Goal: Information Seeking & Learning: Check status

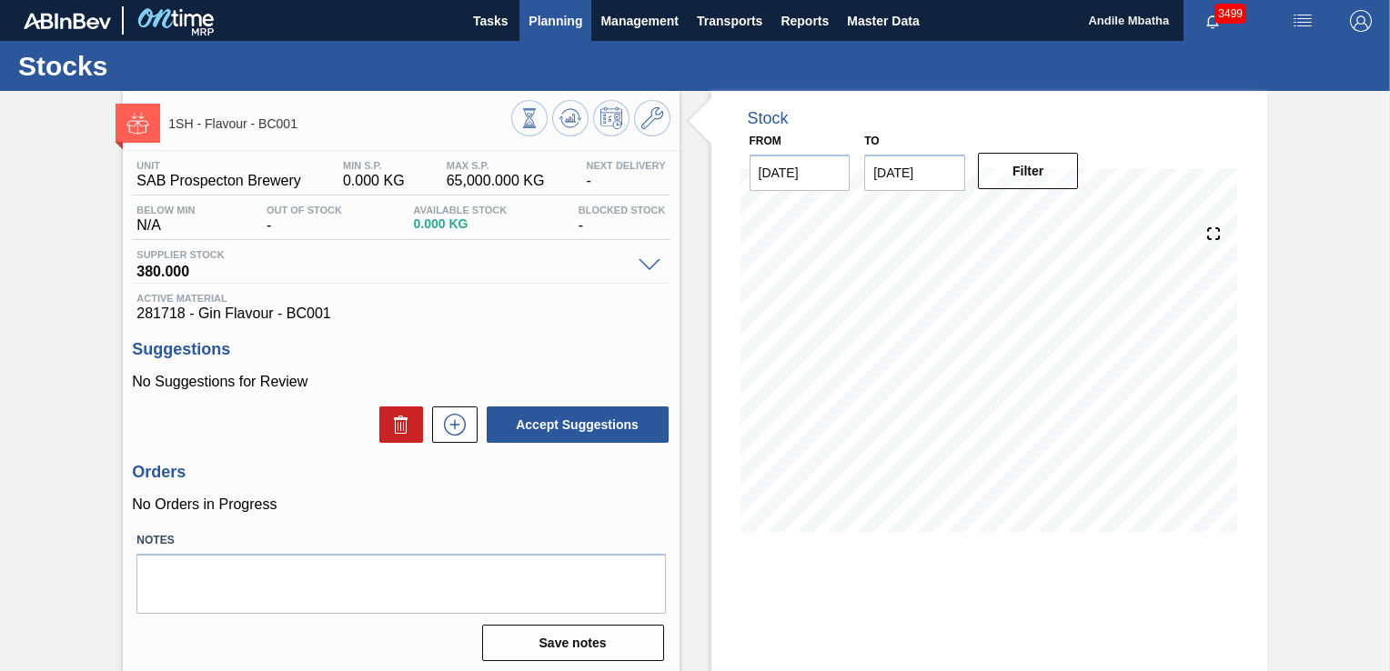
click at [560, 16] on span "Planning" at bounding box center [556, 21] width 54 height 22
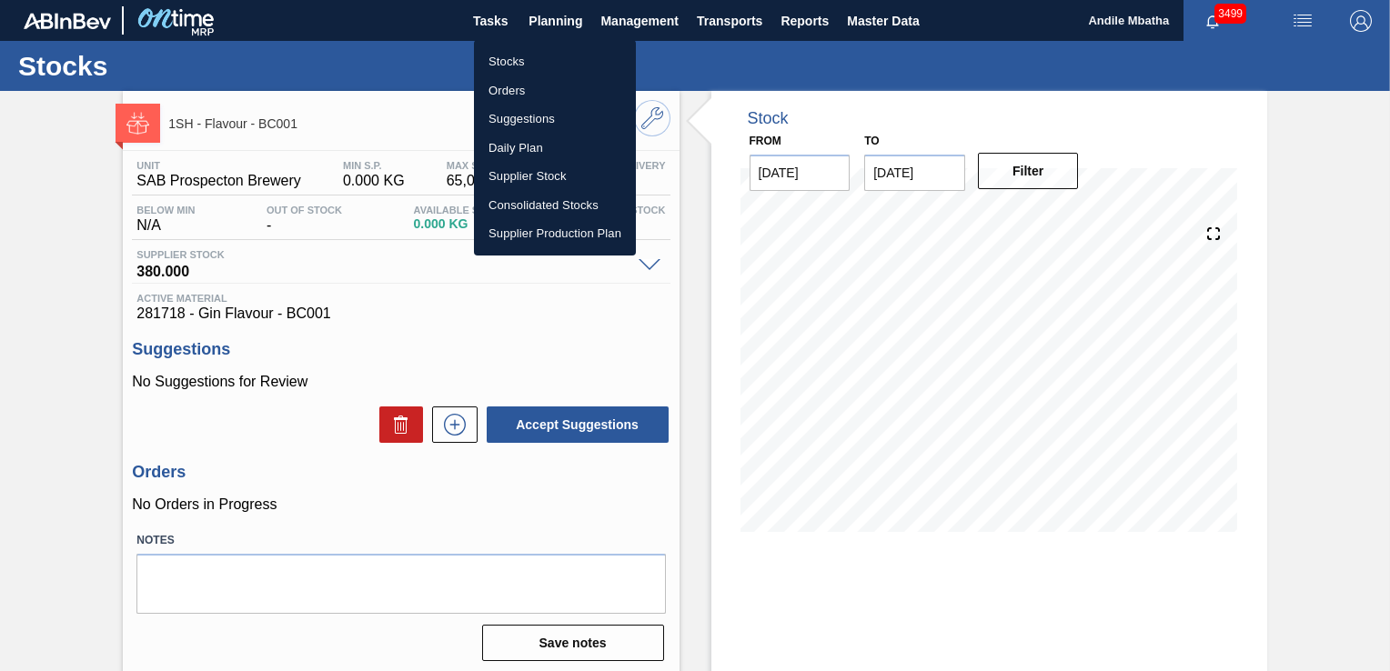
click at [509, 54] on li "Stocks" at bounding box center [555, 61] width 162 height 29
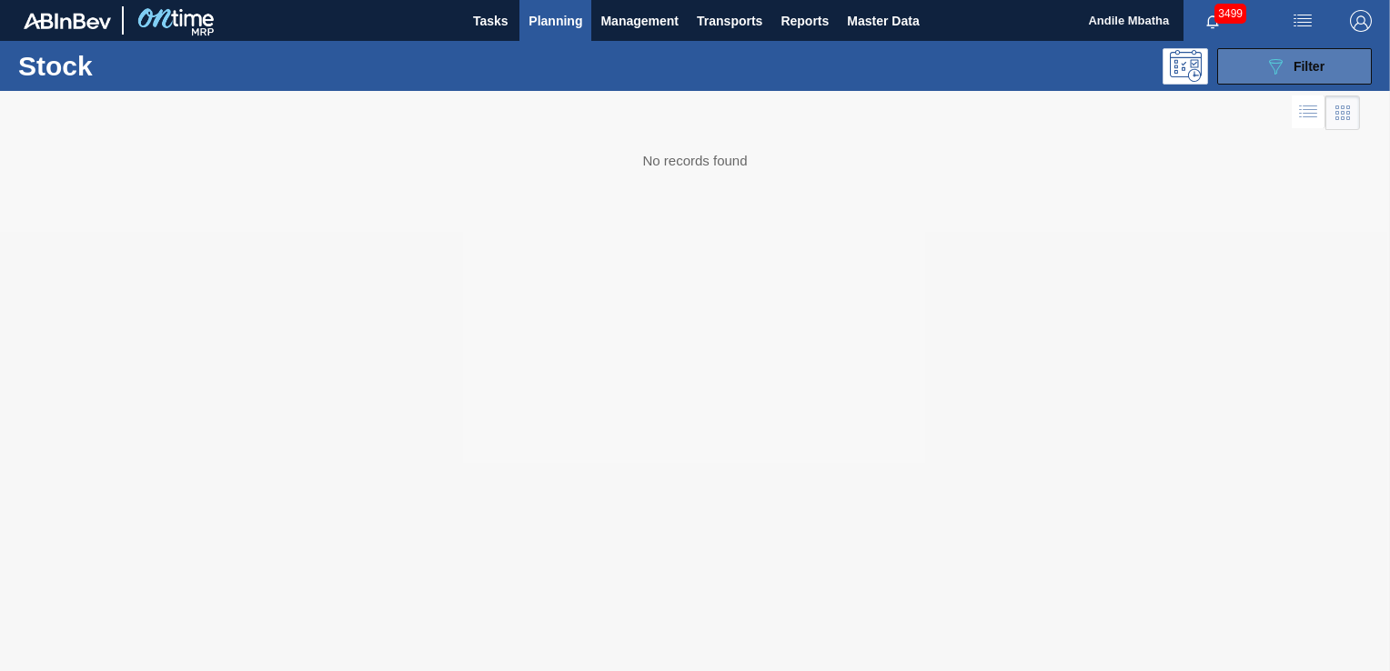
click at [1281, 67] on icon "089F7B8B-B2A5-4AFE-B5C0-19BA573D28AC" at bounding box center [1276, 66] width 22 height 22
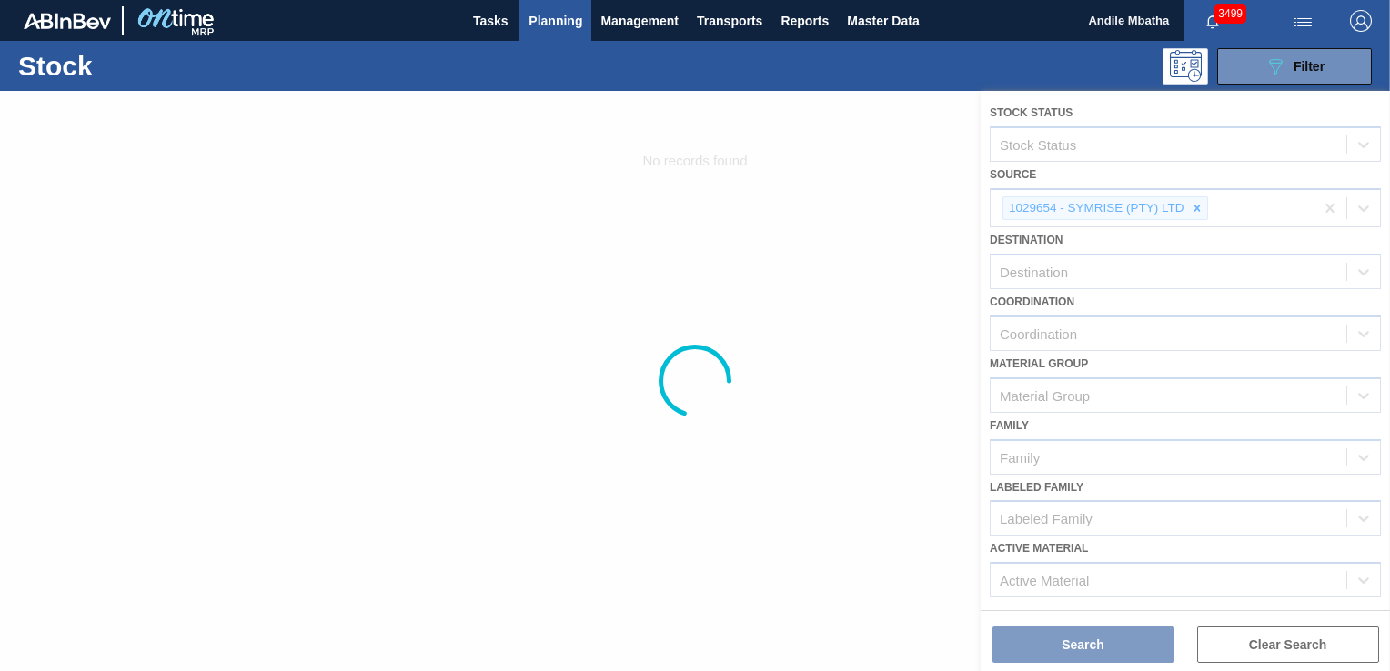
click at [1197, 207] on div at bounding box center [695, 381] width 1390 height 580
click at [1199, 202] on div at bounding box center [695, 381] width 1390 height 580
click at [594, 253] on div at bounding box center [695, 381] width 1390 height 580
click at [622, 24] on span "Management" at bounding box center [639, 21] width 78 height 22
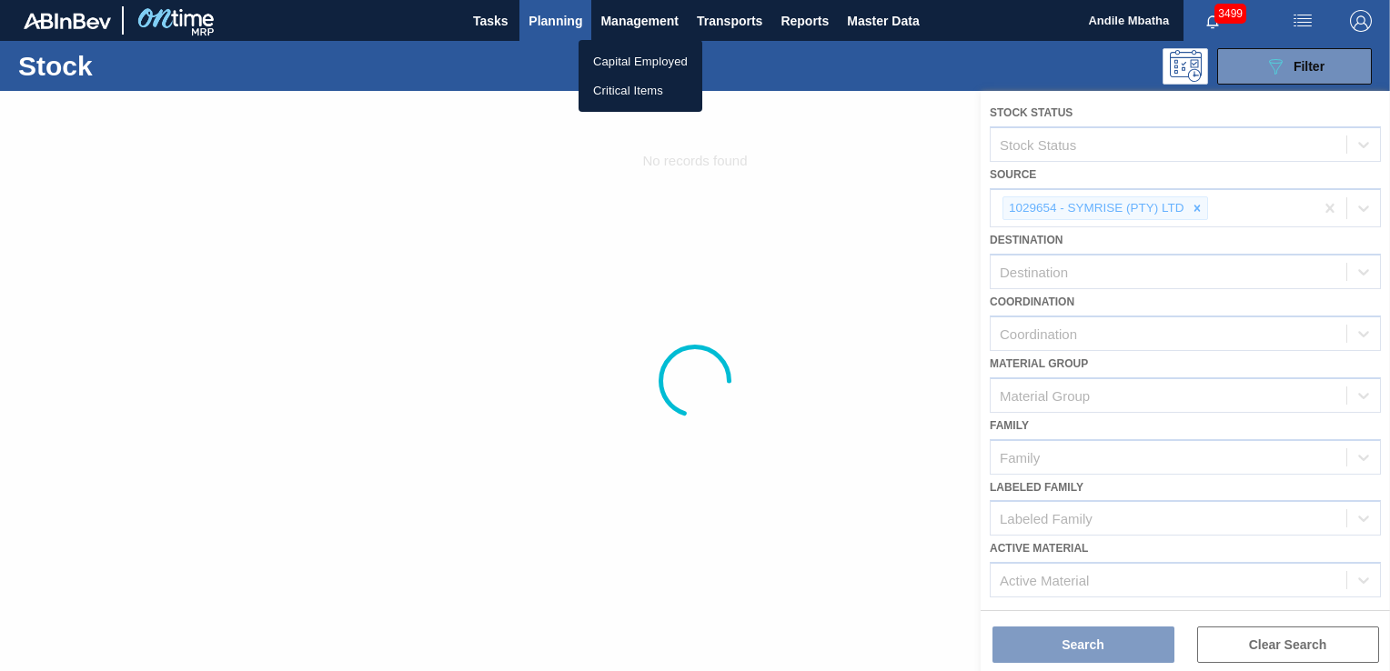
click at [549, 31] on div at bounding box center [695, 335] width 1390 height 671
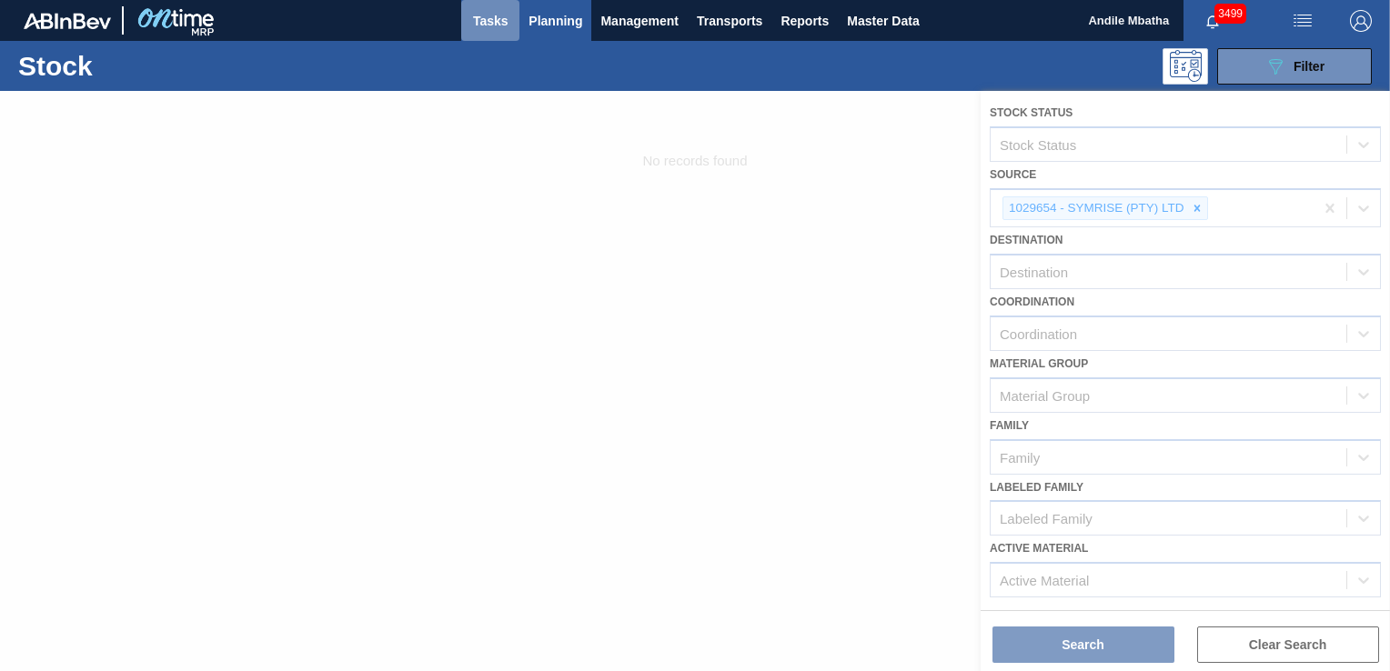
click at [481, 18] on span "Tasks" at bounding box center [490, 21] width 40 height 22
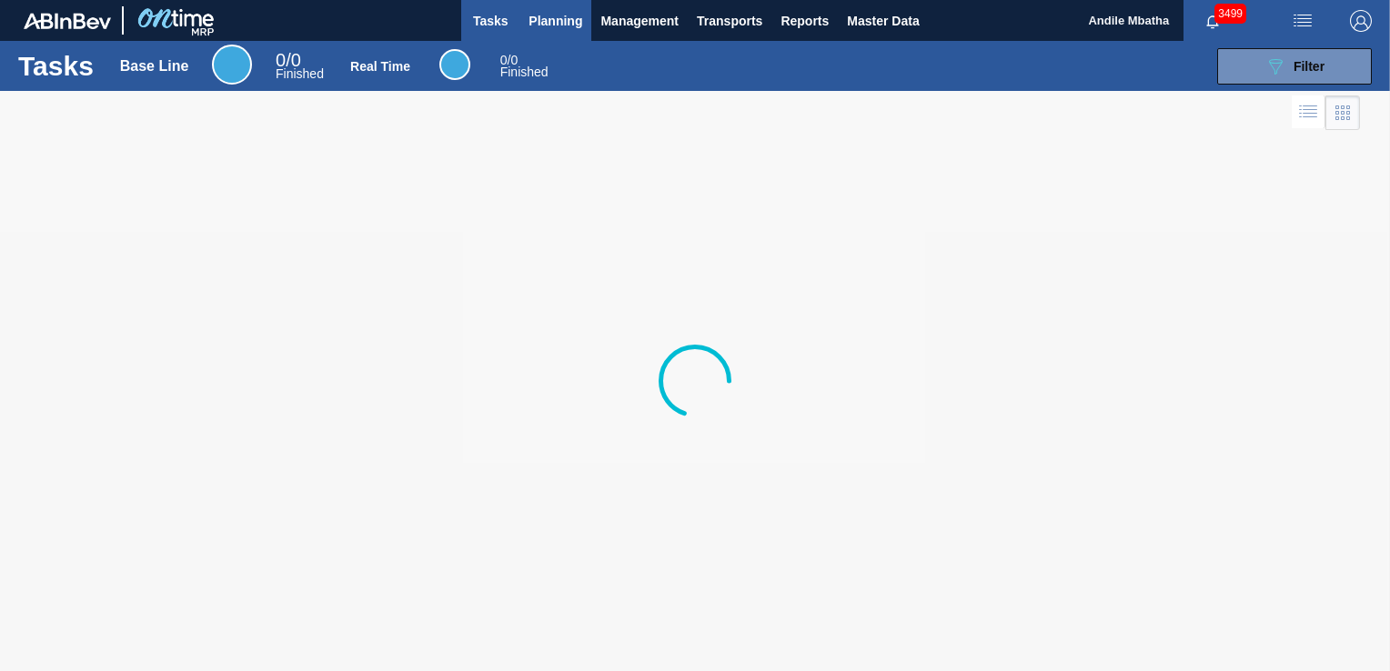
click at [538, 25] on span "Planning" at bounding box center [556, 21] width 54 height 22
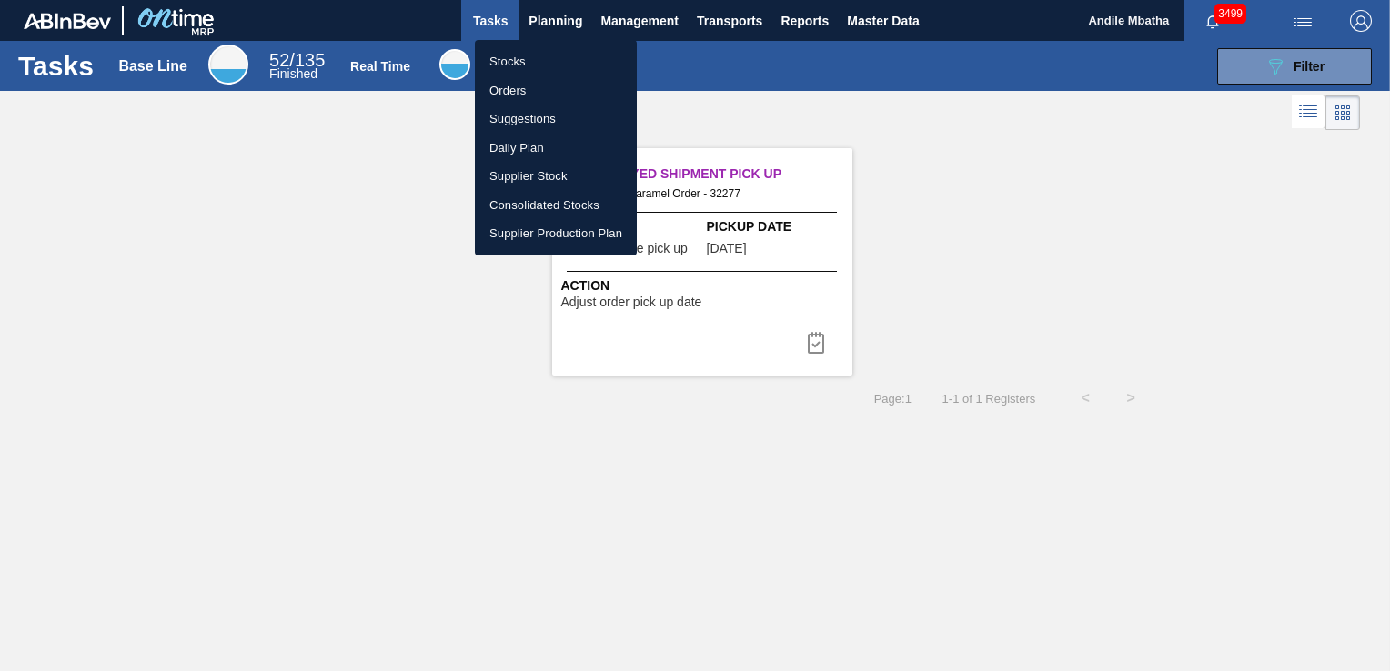
click at [508, 55] on li "Stocks" at bounding box center [556, 61] width 162 height 29
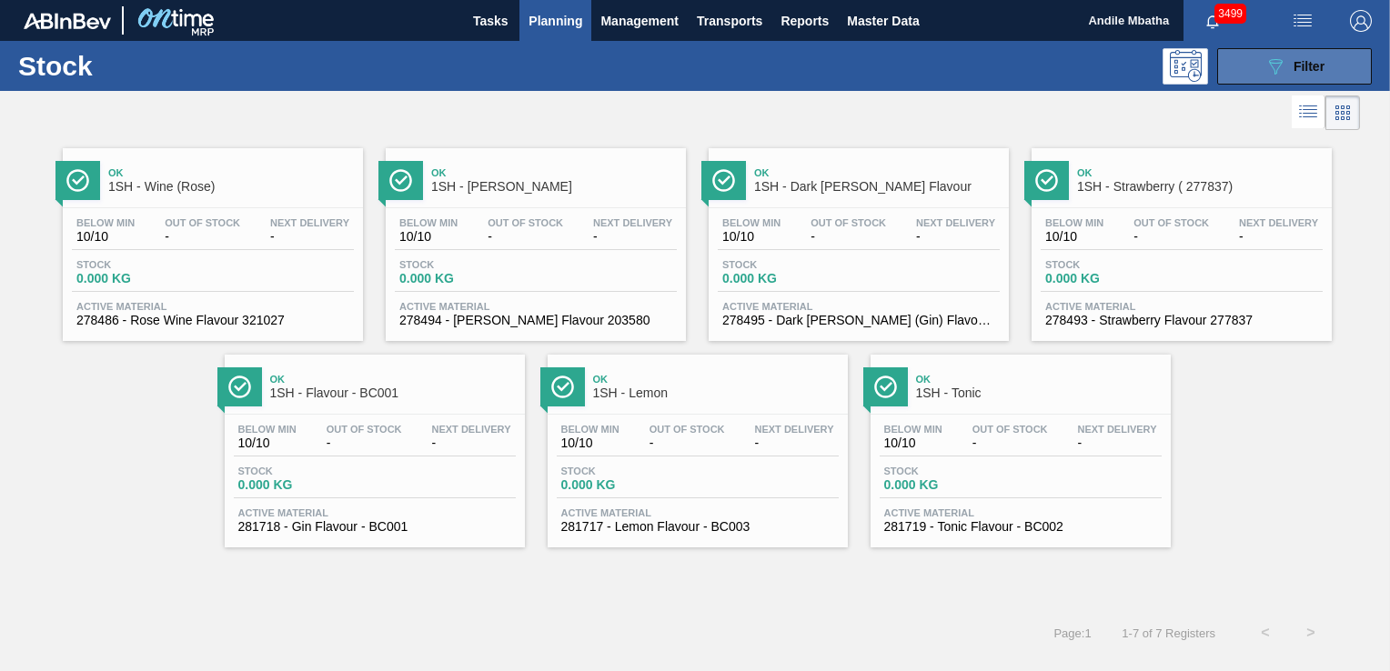
click at [1270, 67] on icon "089F7B8B-B2A5-4AFE-B5C0-19BA573D28AC" at bounding box center [1276, 66] width 22 height 22
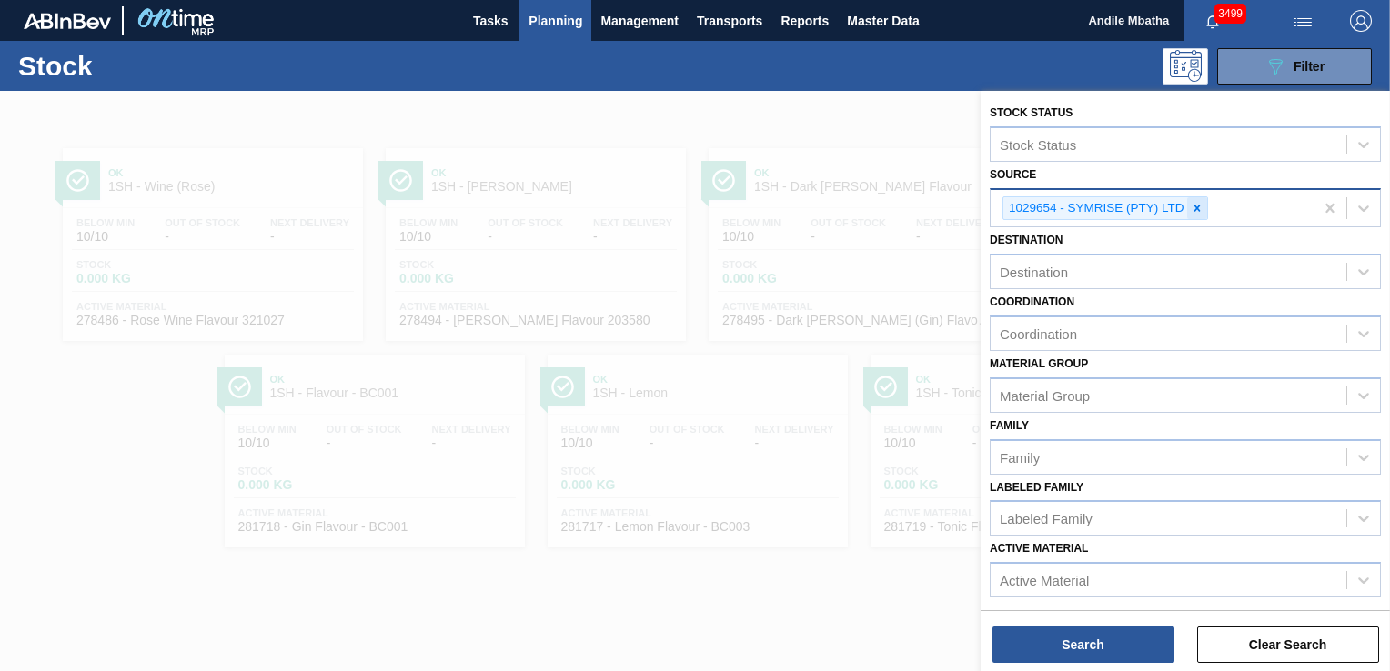
click at [1202, 209] on icon at bounding box center [1197, 208] width 13 height 13
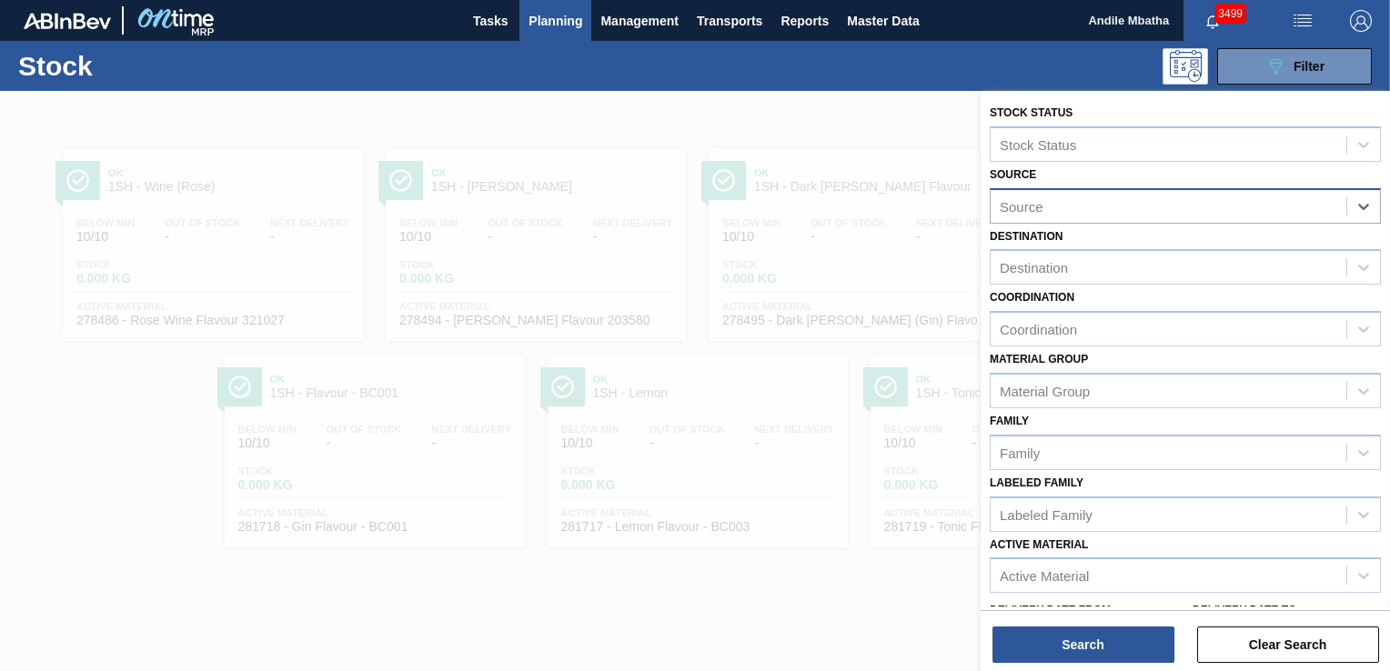
click at [1048, 209] on div "Source" at bounding box center [1169, 206] width 356 height 26
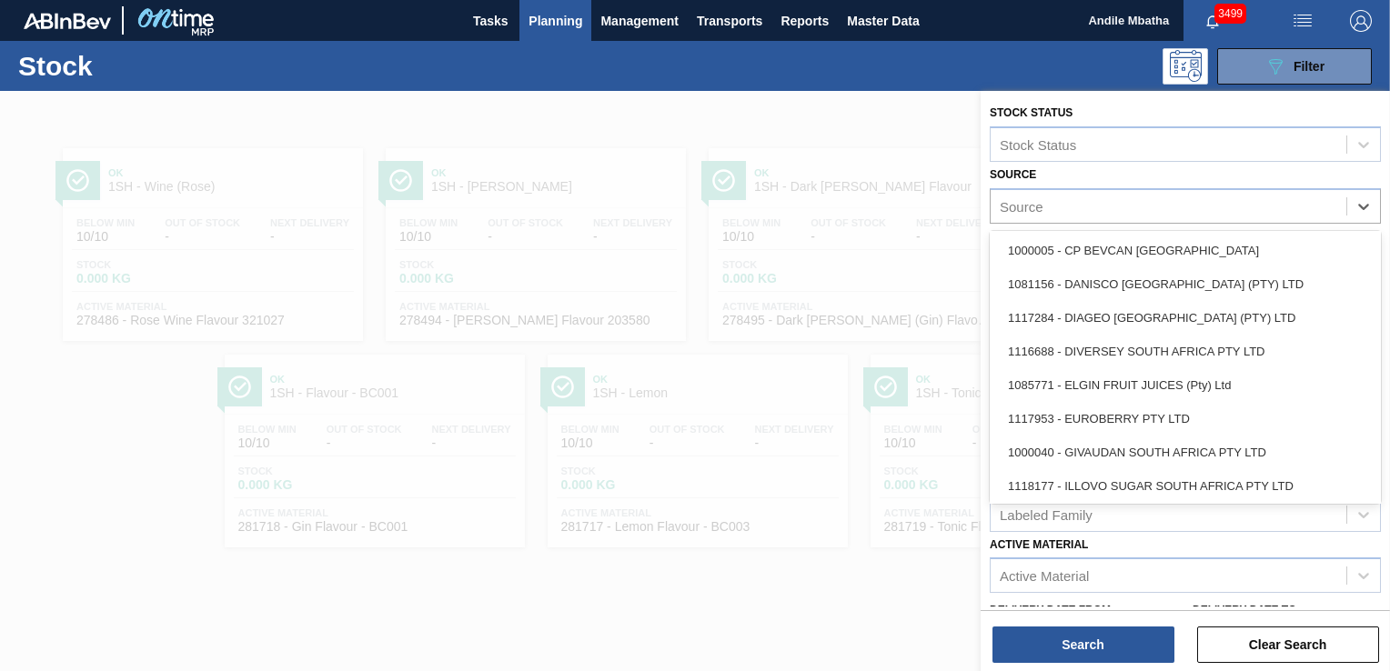
scroll to position [171, 0]
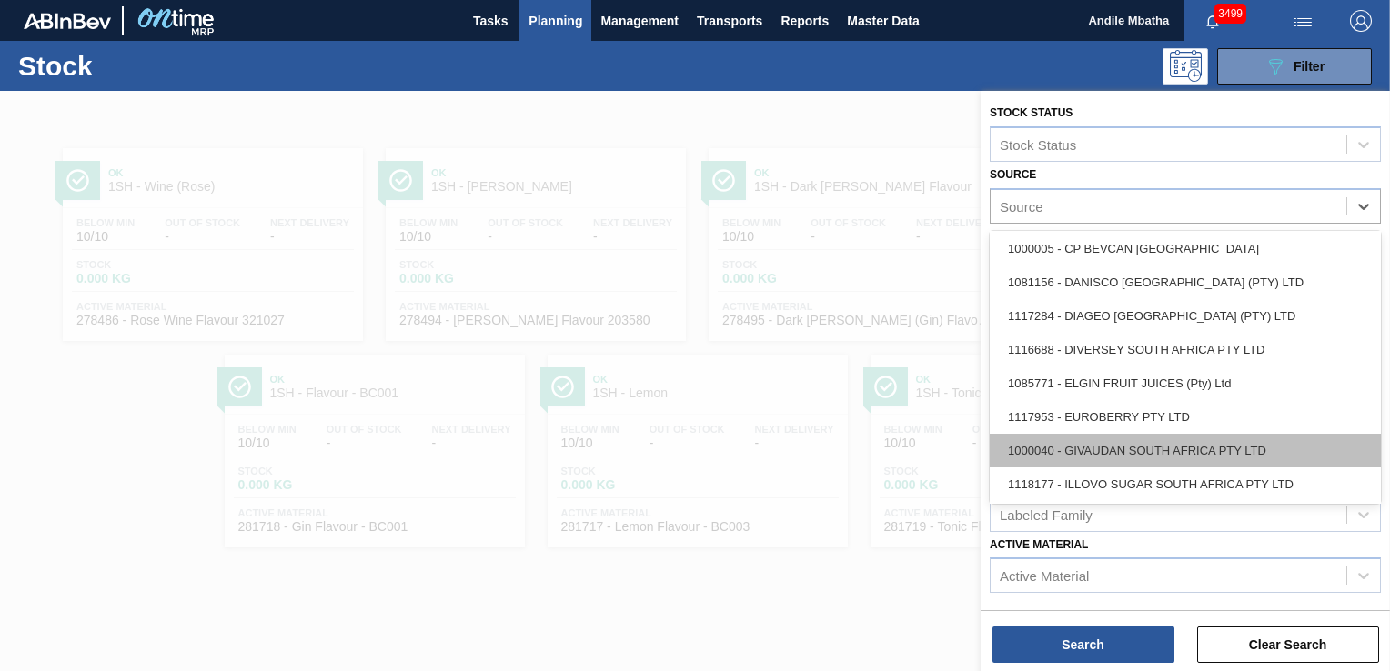
click at [1171, 442] on div "1000040 - GIVAUDAN SOUTH AFRICA PTY LTD" at bounding box center [1185, 451] width 391 height 34
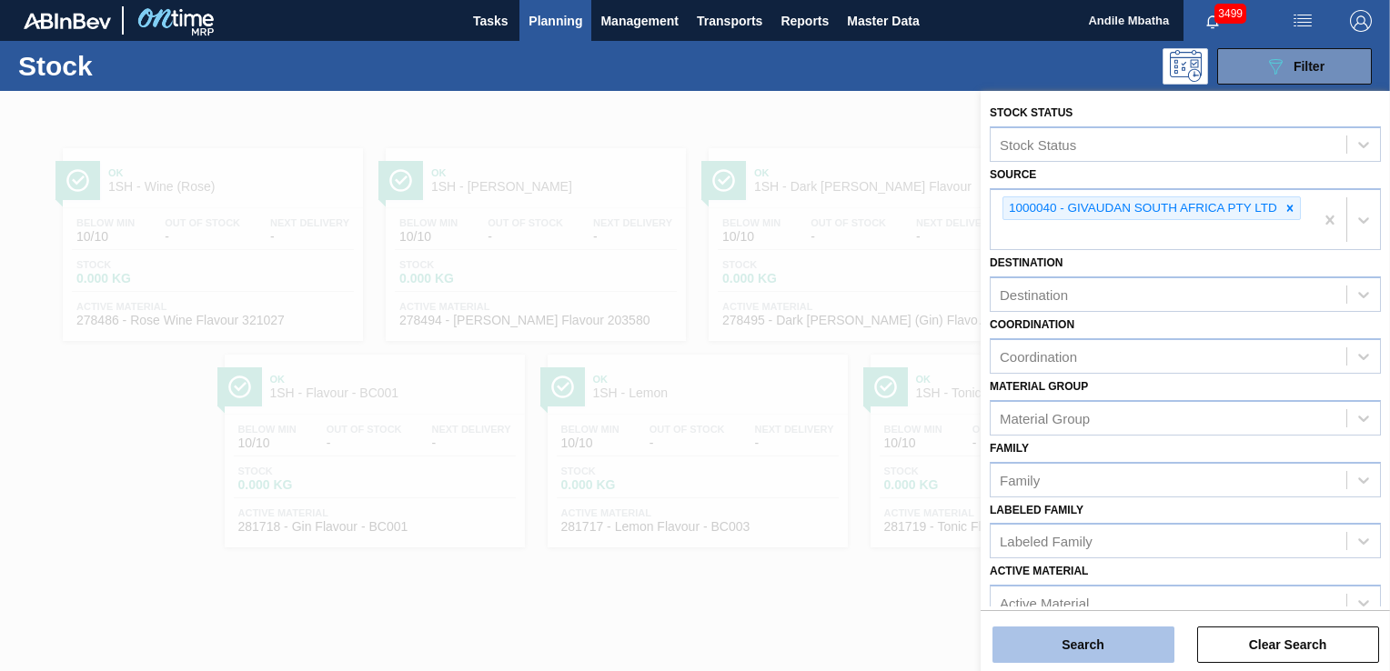
click at [1077, 646] on button "Search" at bounding box center [1084, 645] width 182 height 36
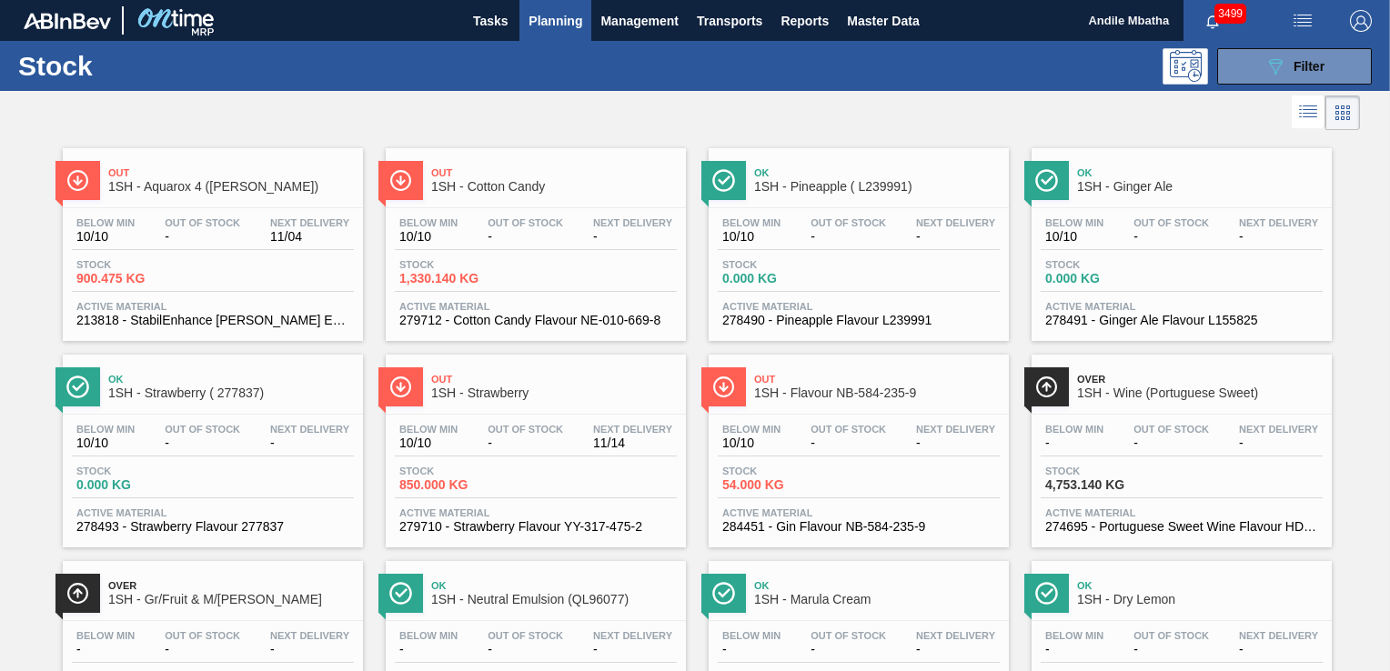
click at [215, 288] on div "Stock 900.475 KG" at bounding box center [213, 275] width 282 height 33
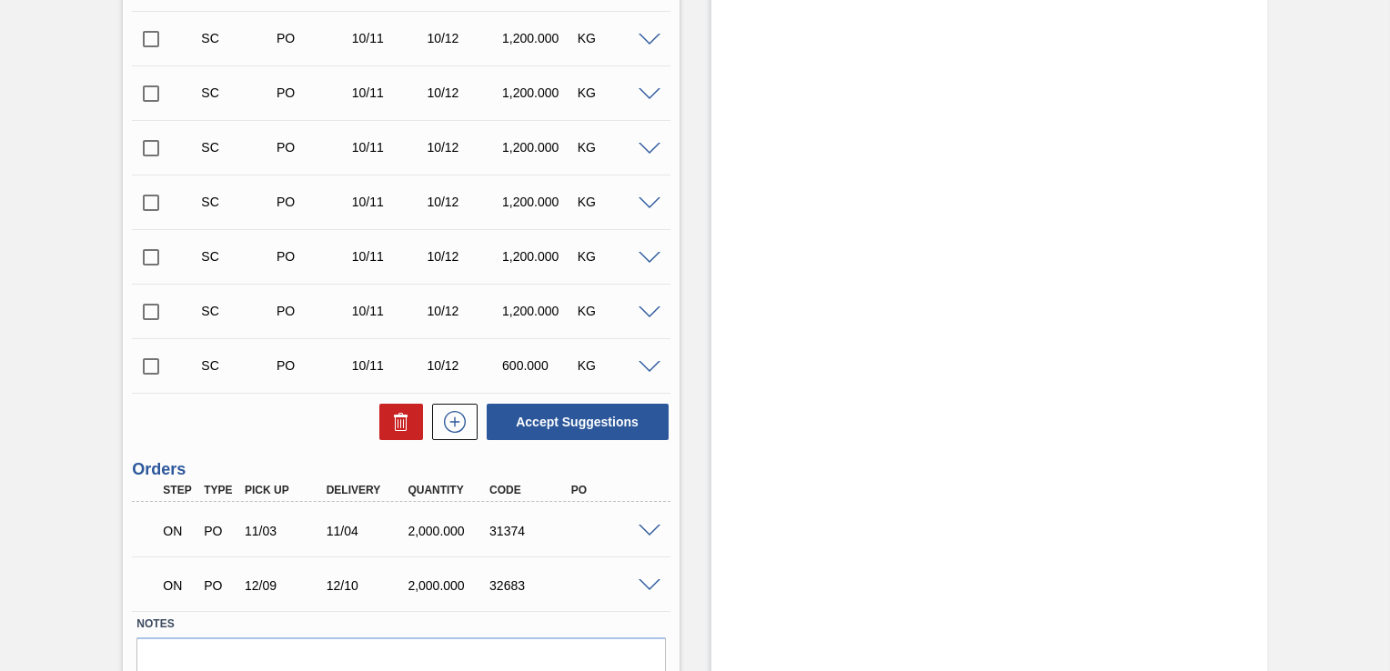
scroll to position [575, 0]
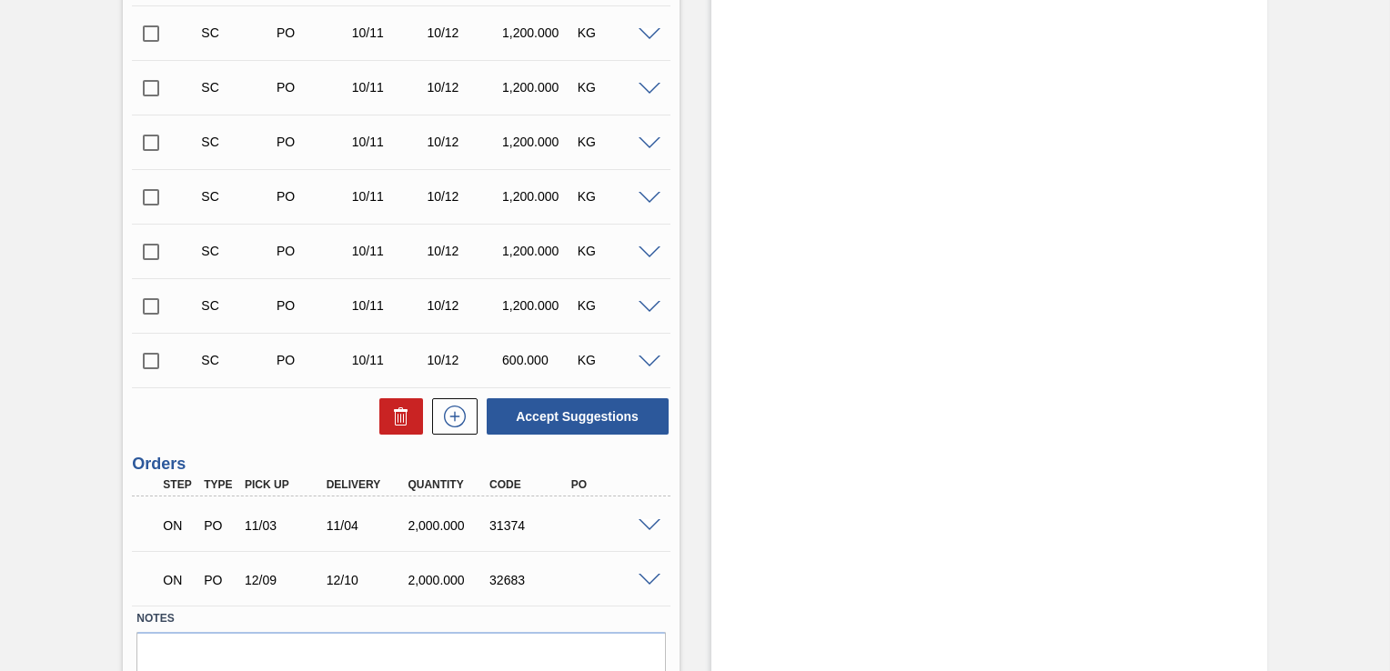
click at [651, 580] on span at bounding box center [650, 581] width 22 height 14
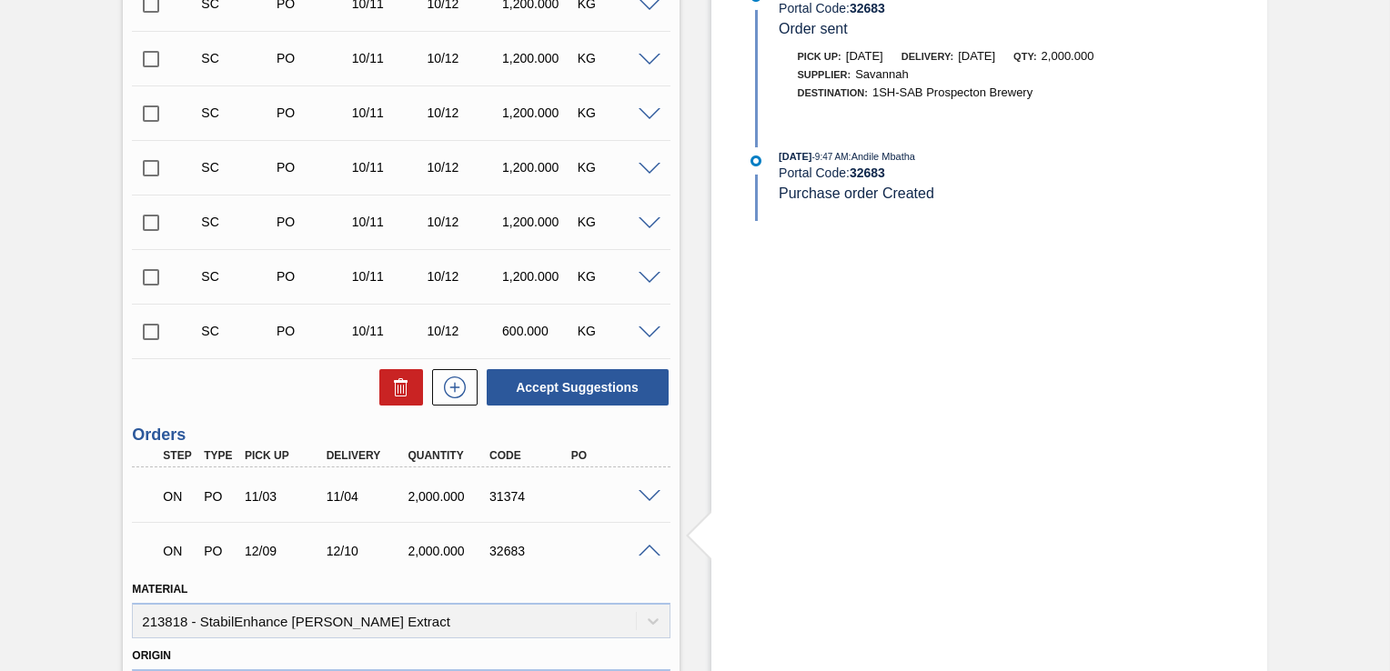
scroll to position [571, 0]
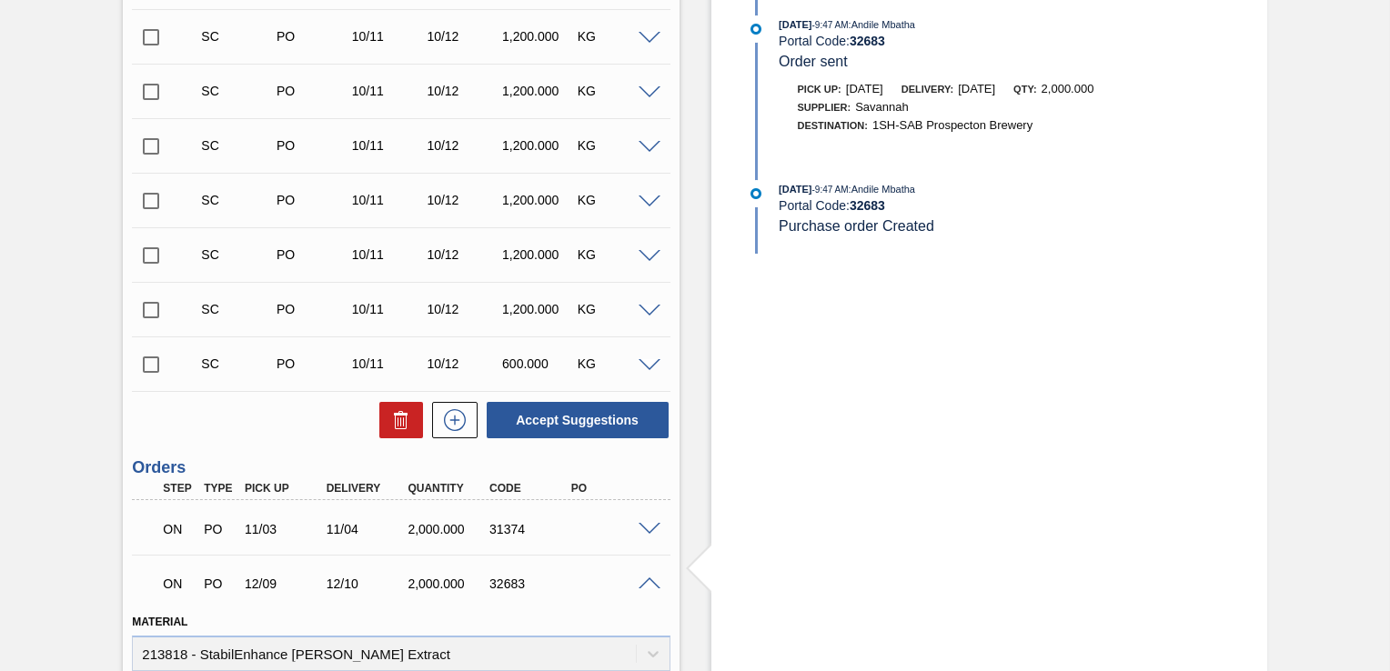
click at [644, 524] on span at bounding box center [650, 530] width 22 height 14
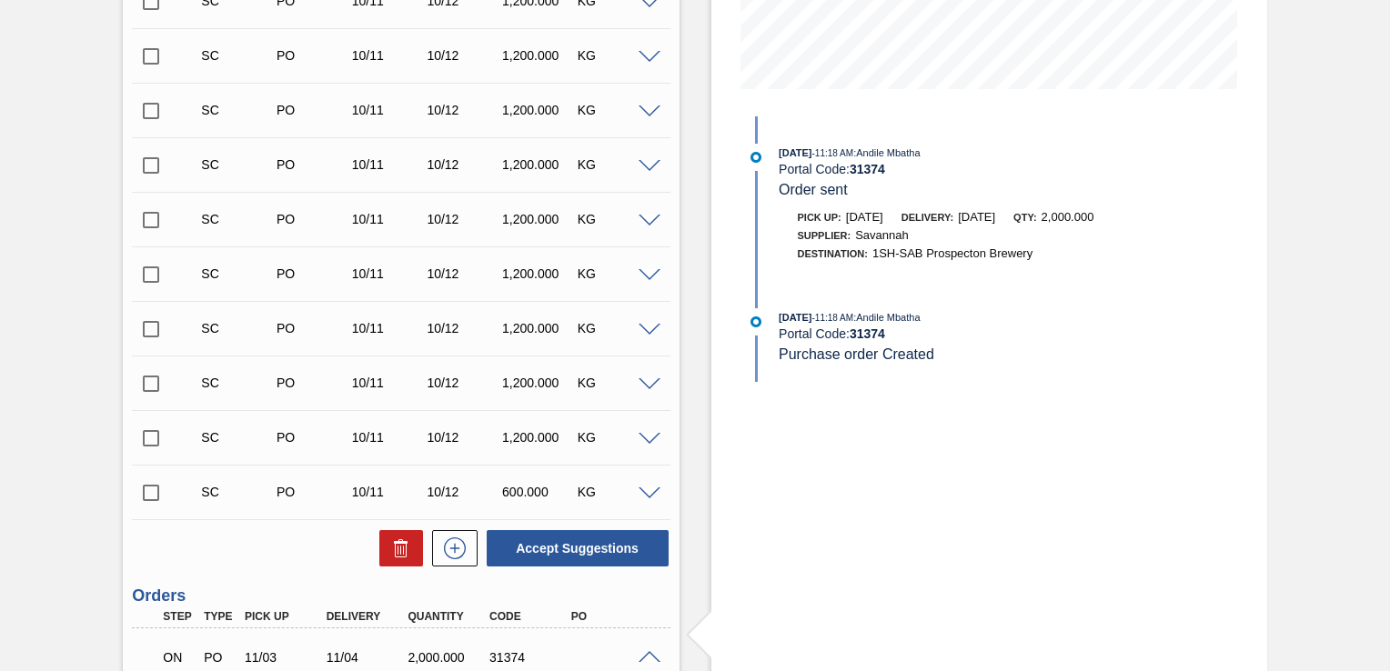
scroll to position [411, 0]
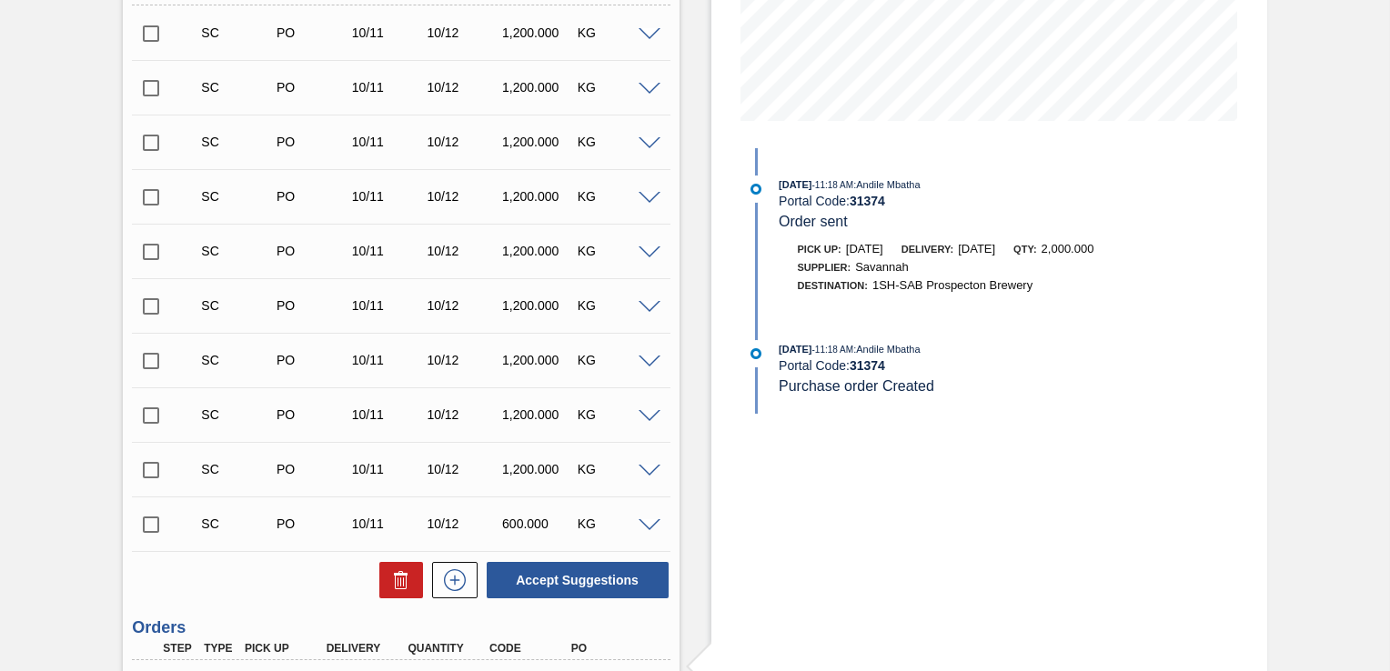
click at [651, 34] on span at bounding box center [650, 35] width 22 height 14
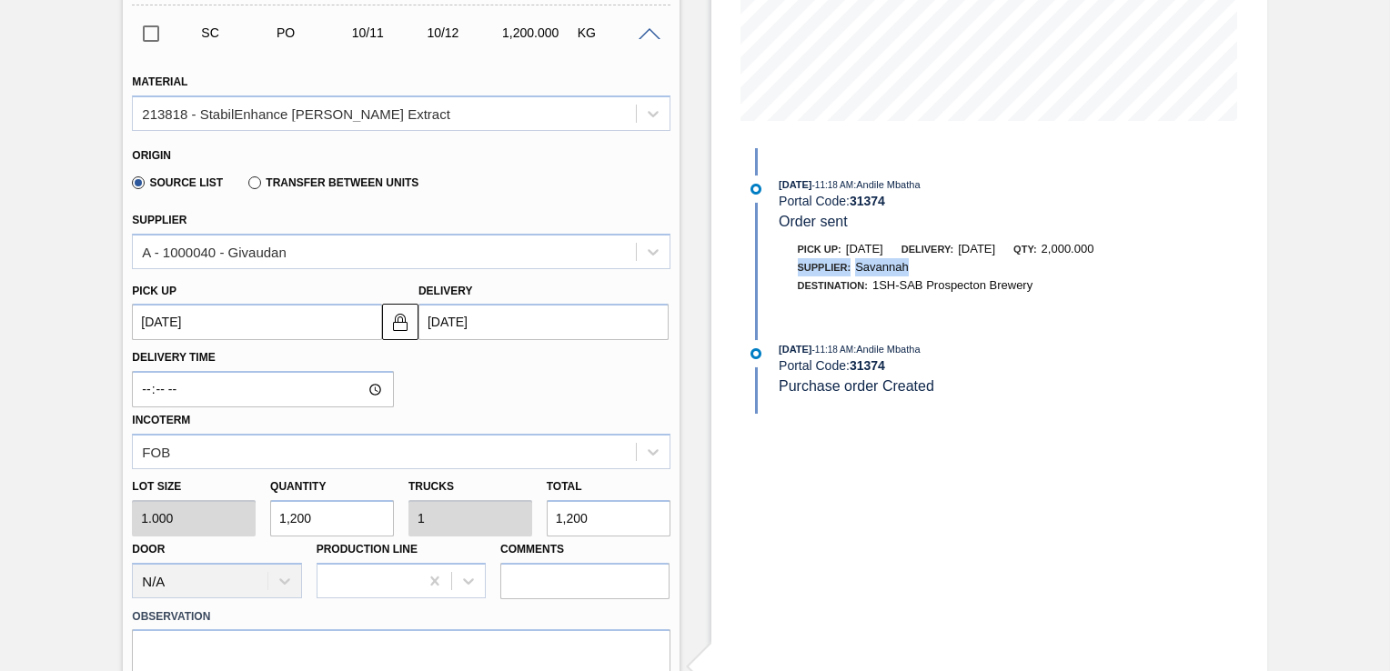
drag, startPoint x: 1387, startPoint y: 249, endPoint x: 1387, endPoint y: 278, distance: 29.1
drag, startPoint x: 1387, startPoint y: 278, endPoint x: 1296, endPoint y: 338, distance: 108.5
drag, startPoint x: 1387, startPoint y: 247, endPoint x: 1387, endPoint y: 285, distance: 37.3
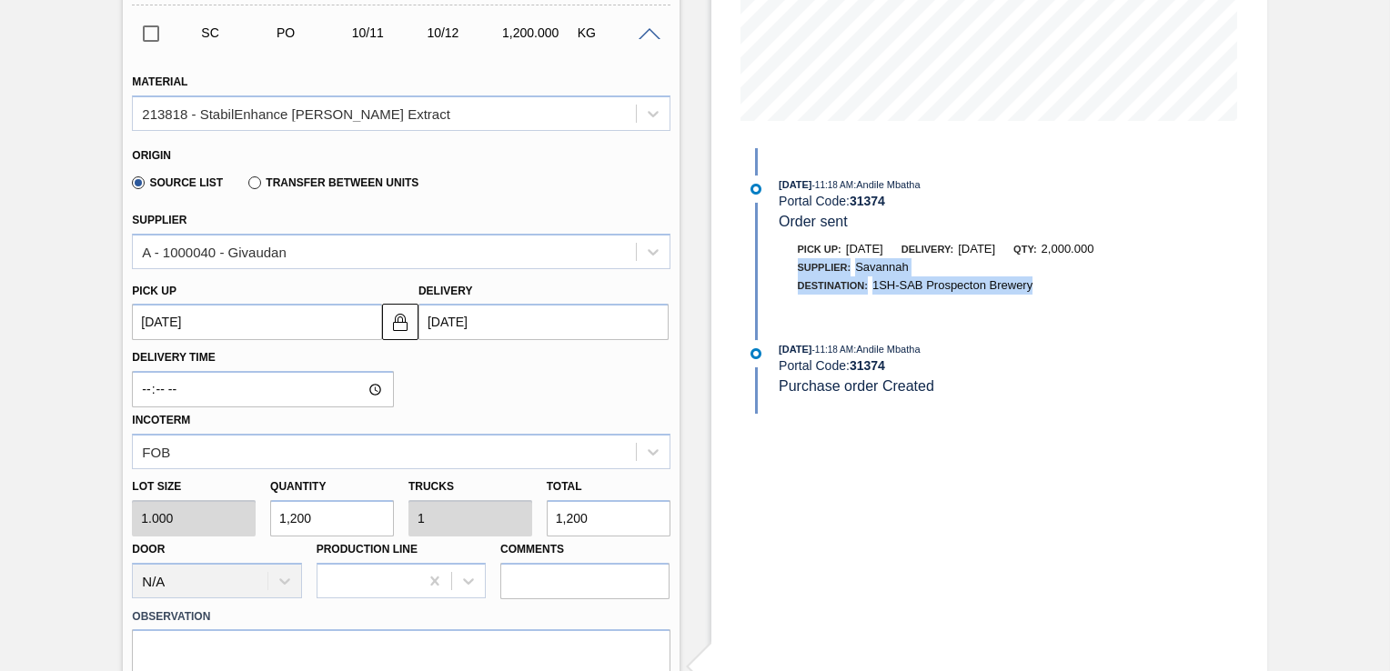
drag, startPoint x: 1387, startPoint y: 285, endPoint x: 1321, endPoint y: 346, distance: 89.5
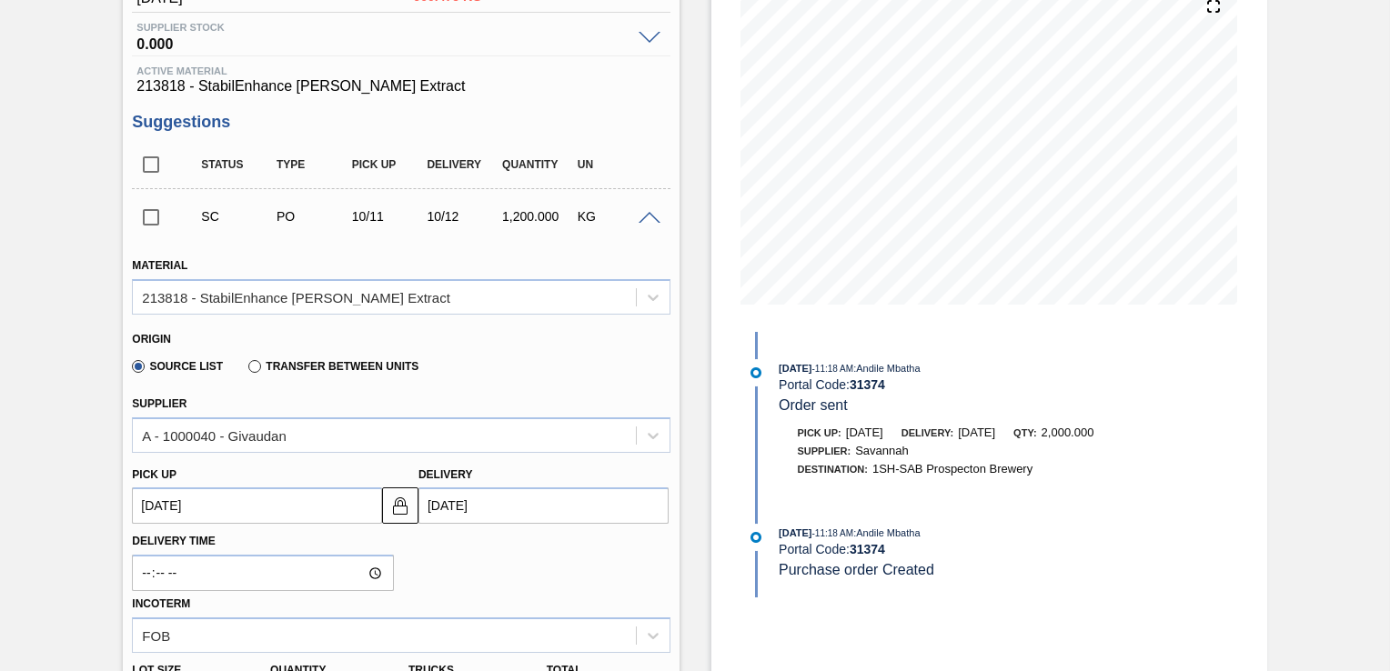
scroll to position [198, 0]
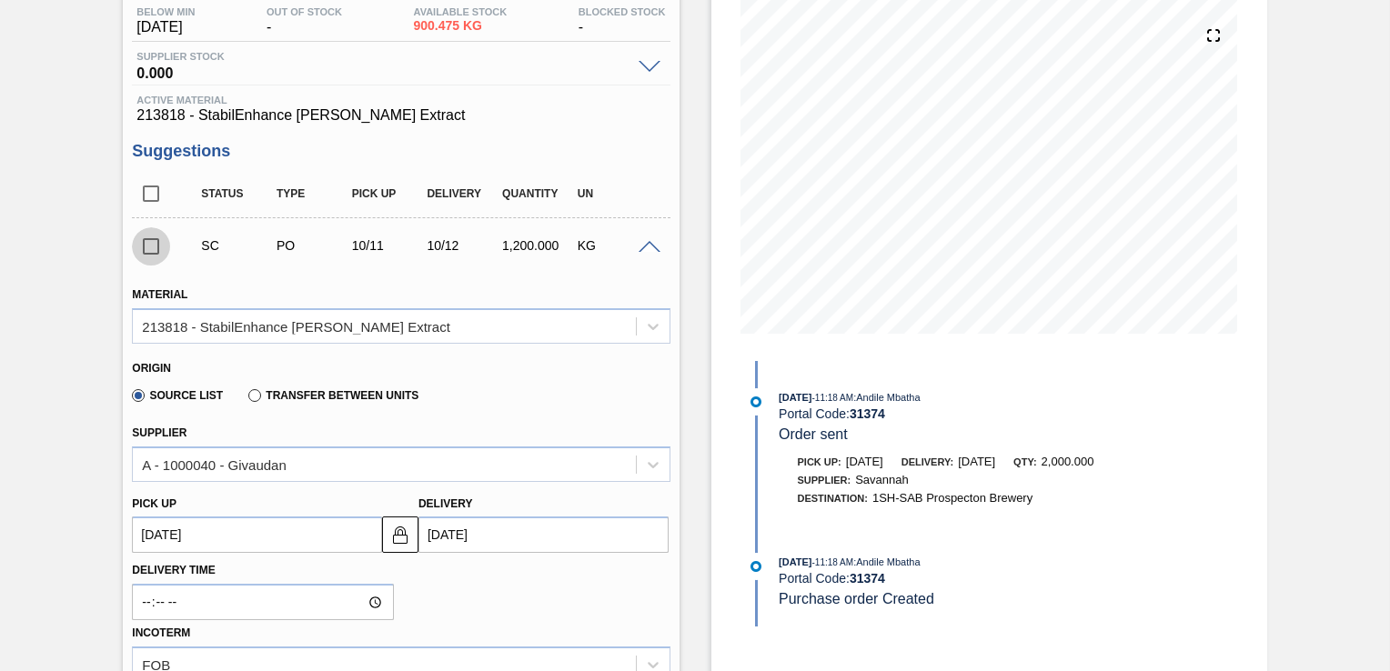
click at [159, 242] on input "checkbox" at bounding box center [151, 246] width 38 height 38
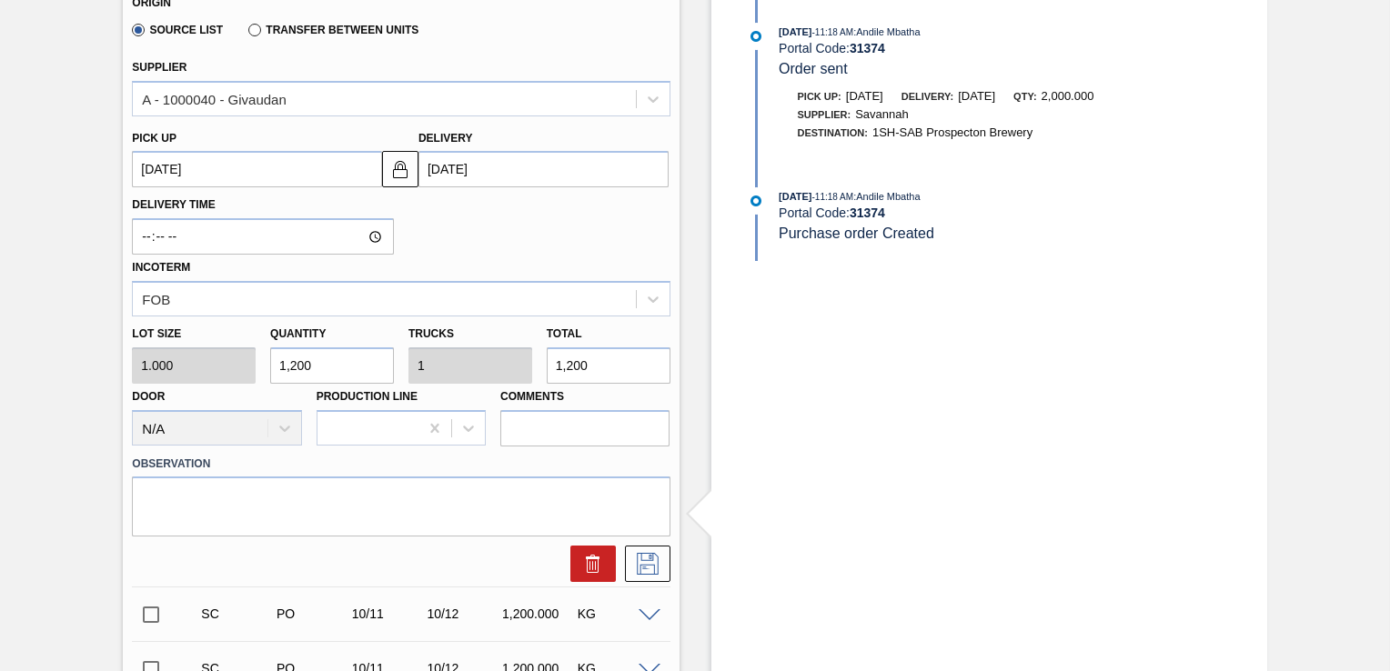
scroll to position [577, 0]
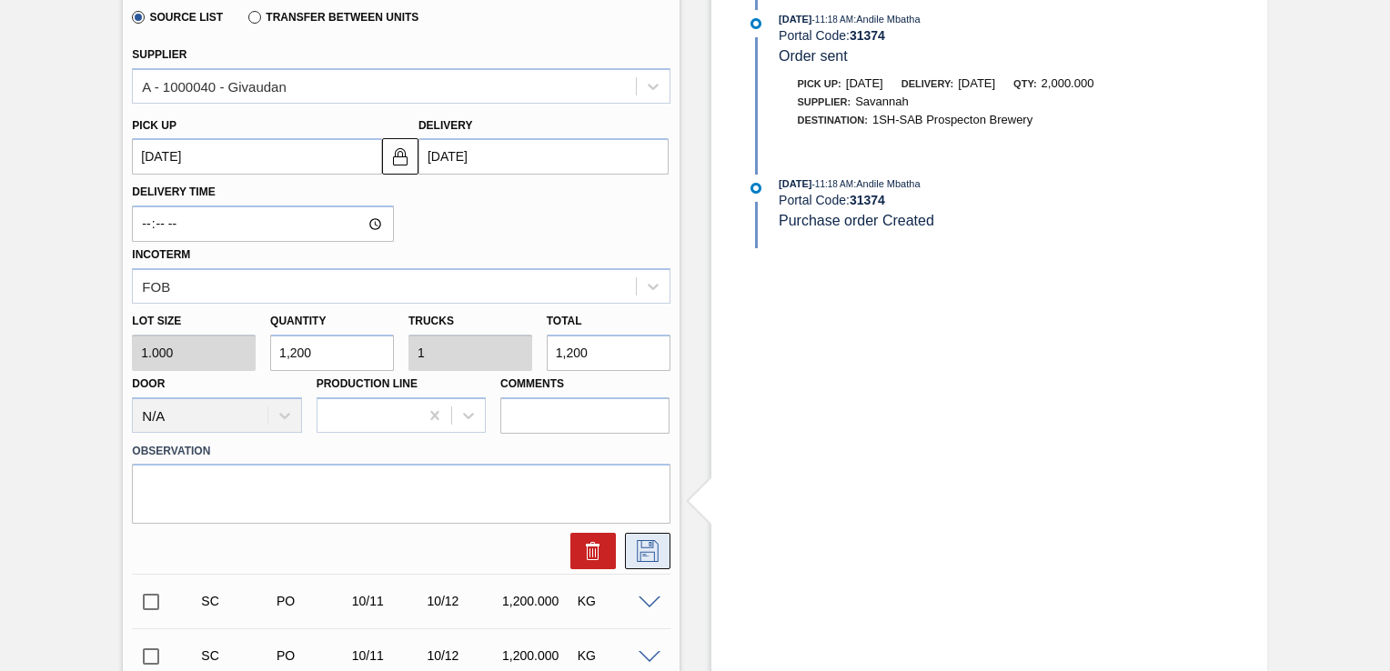
click at [651, 560] on icon at bounding box center [648, 551] width 22 height 22
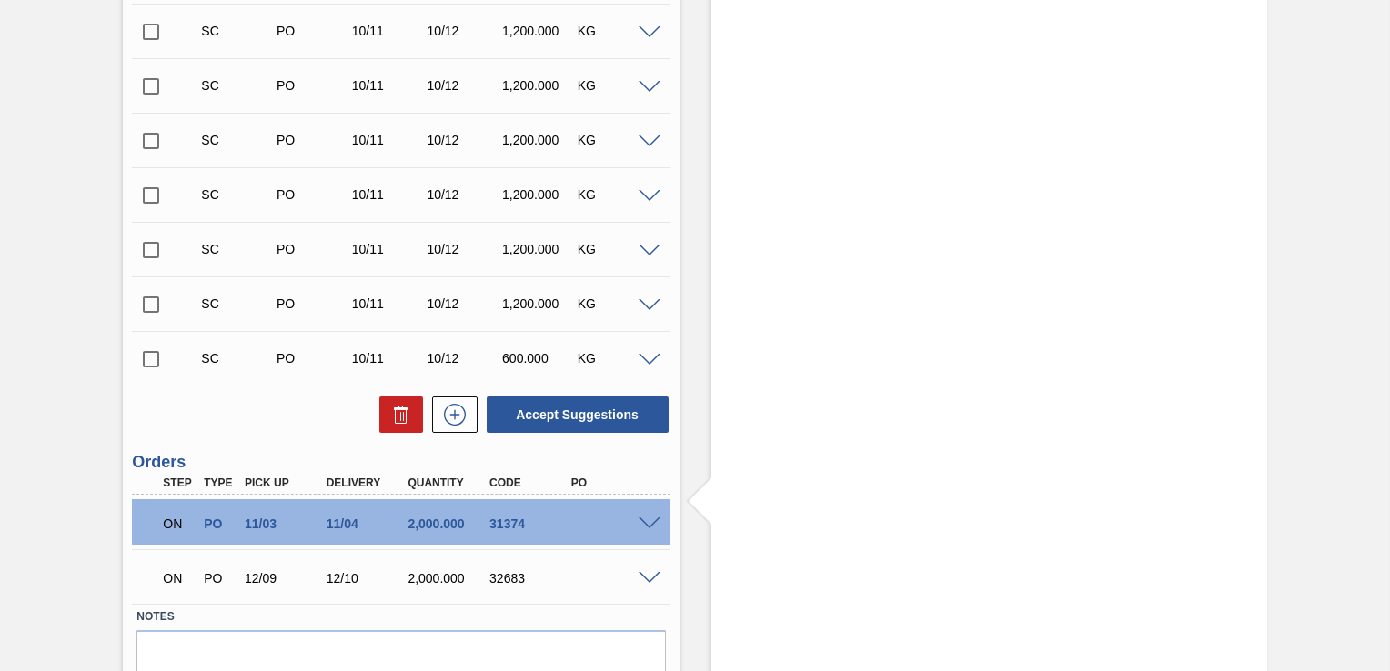
drag, startPoint x: 1387, startPoint y: 413, endPoint x: 1383, endPoint y: 482, distance: 69.2
click at [1383, 482] on div "Negotiating Order 1SH - Aquarox 4 ([PERSON_NAME]) Unit SAB Prospecton Brewery M…" at bounding box center [695, 133] width 1390 height 1239
drag, startPoint x: 1387, startPoint y: 482, endPoint x: 1383, endPoint y: 544, distance: 62.0
click at [1383, 544] on div "Negotiating Order 1SH - Aquarox 4 ([PERSON_NAME]) Unit SAB Prospecton Brewery M…" at bounding box center [695, 133] width 1390 height 1239
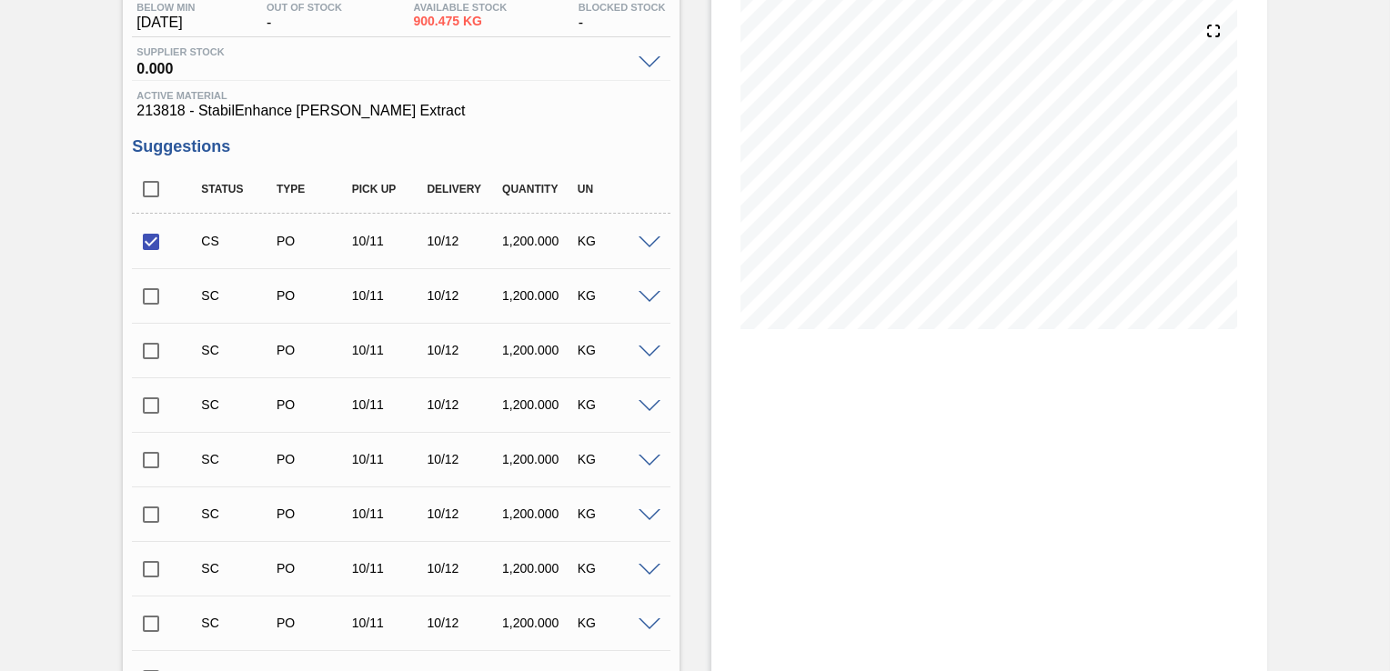
scroll to position [385, 0]
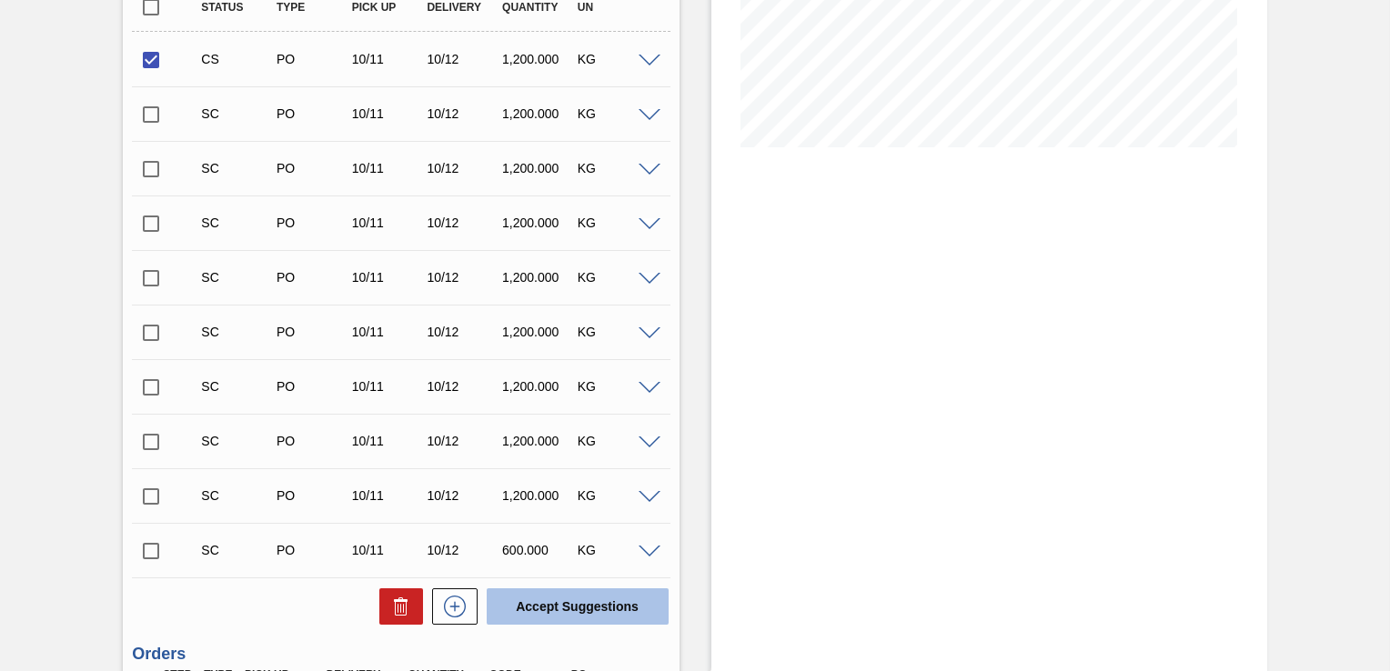
click at [582, 610] on button "Accept Suggestions" at bounding box center [578, 607] width 182 height 36
checkbox input "false"
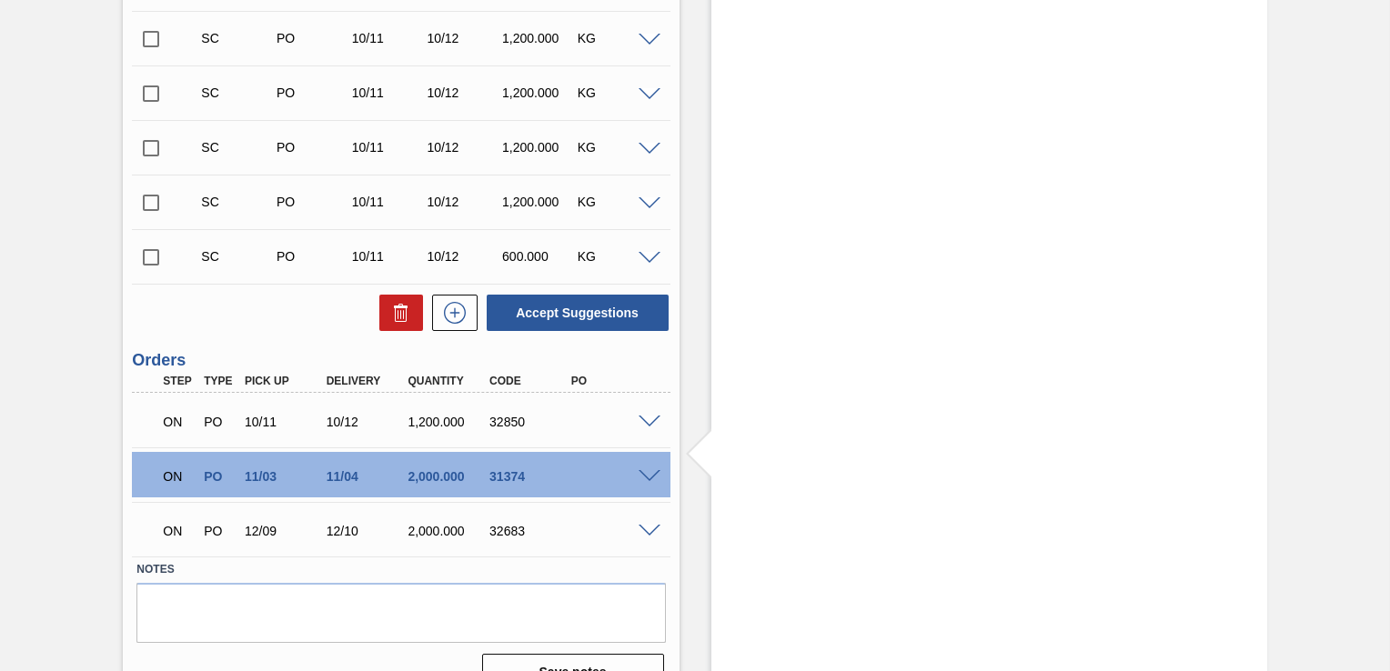
scroll to position [627, 0]
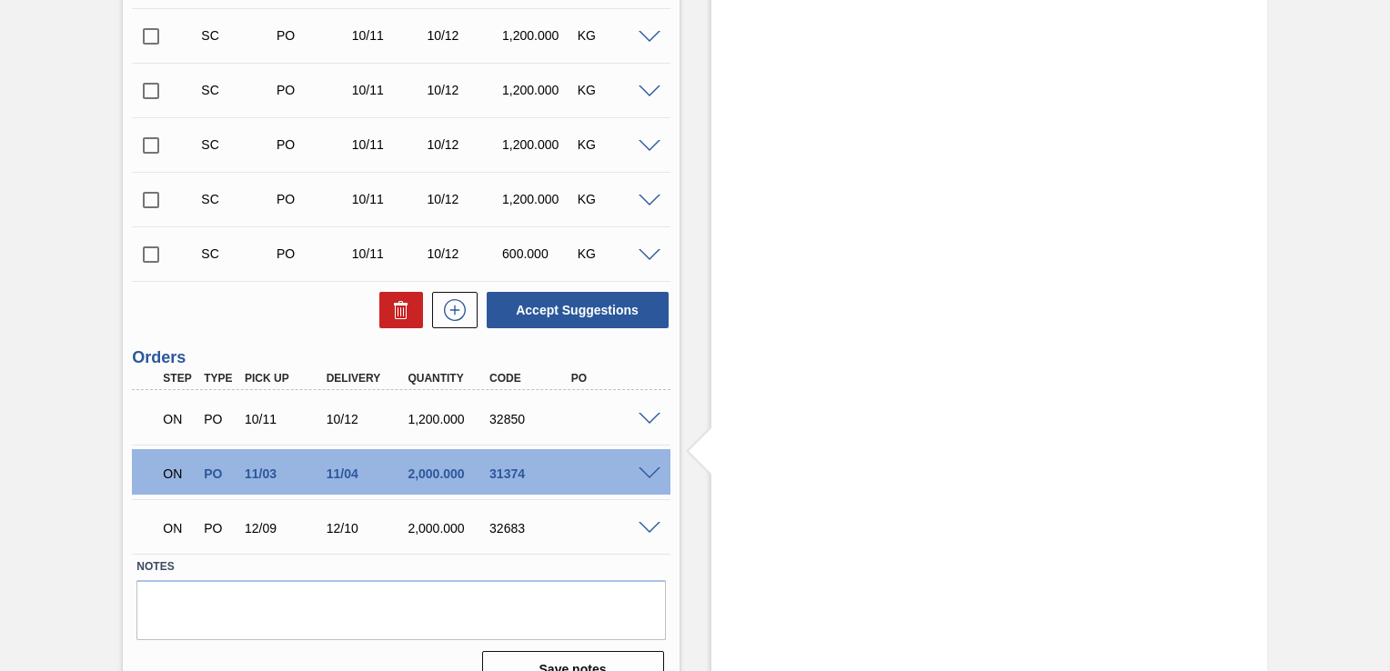
click at [655, 418] on span at bounding box center [650, 420] width 22 height 14
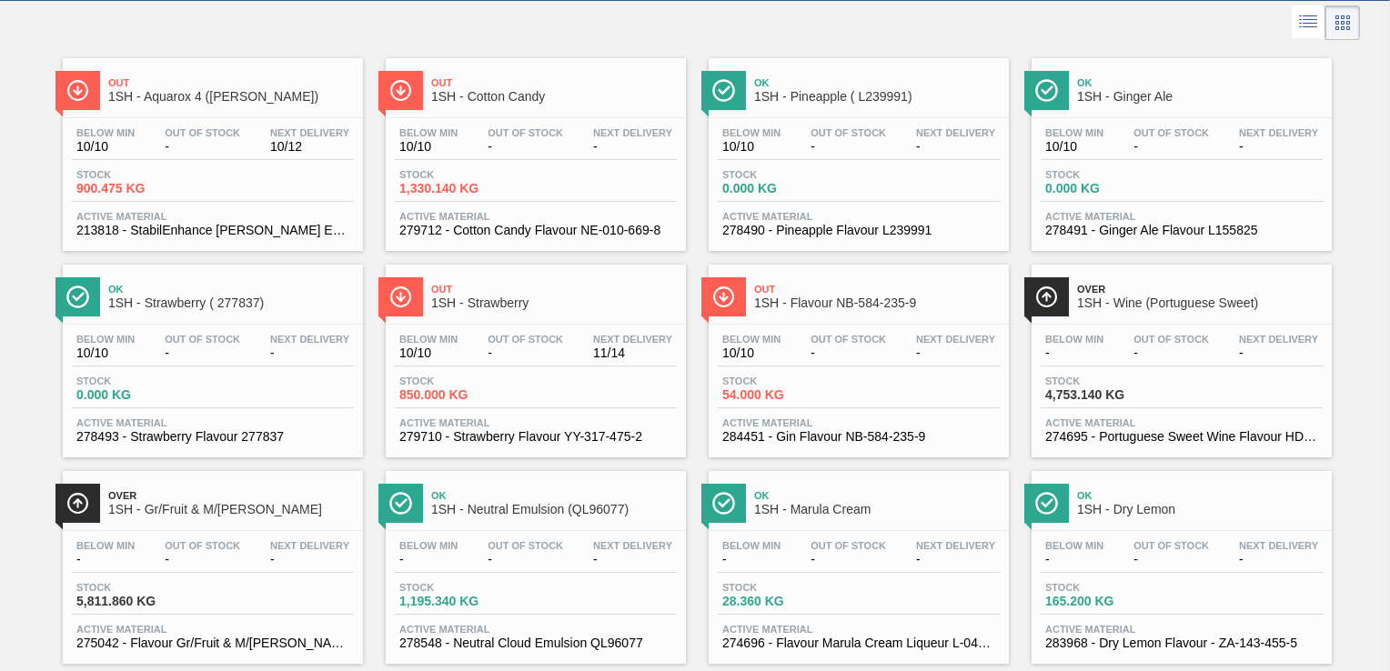
scroll to position [91, 0]
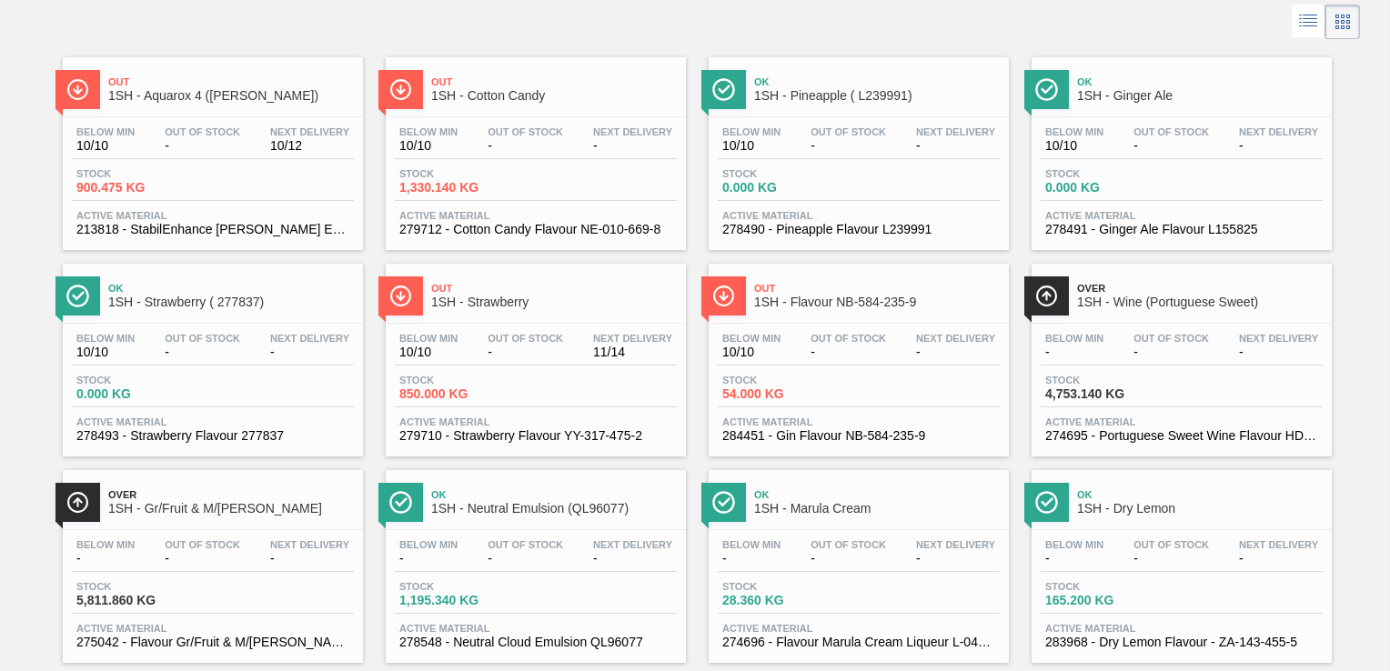
click at [478, 344] on div "Below Min 10/10 Out Of Stock - Next Delivery 11/14" at bounding box center [536, 349] width 282 height 33
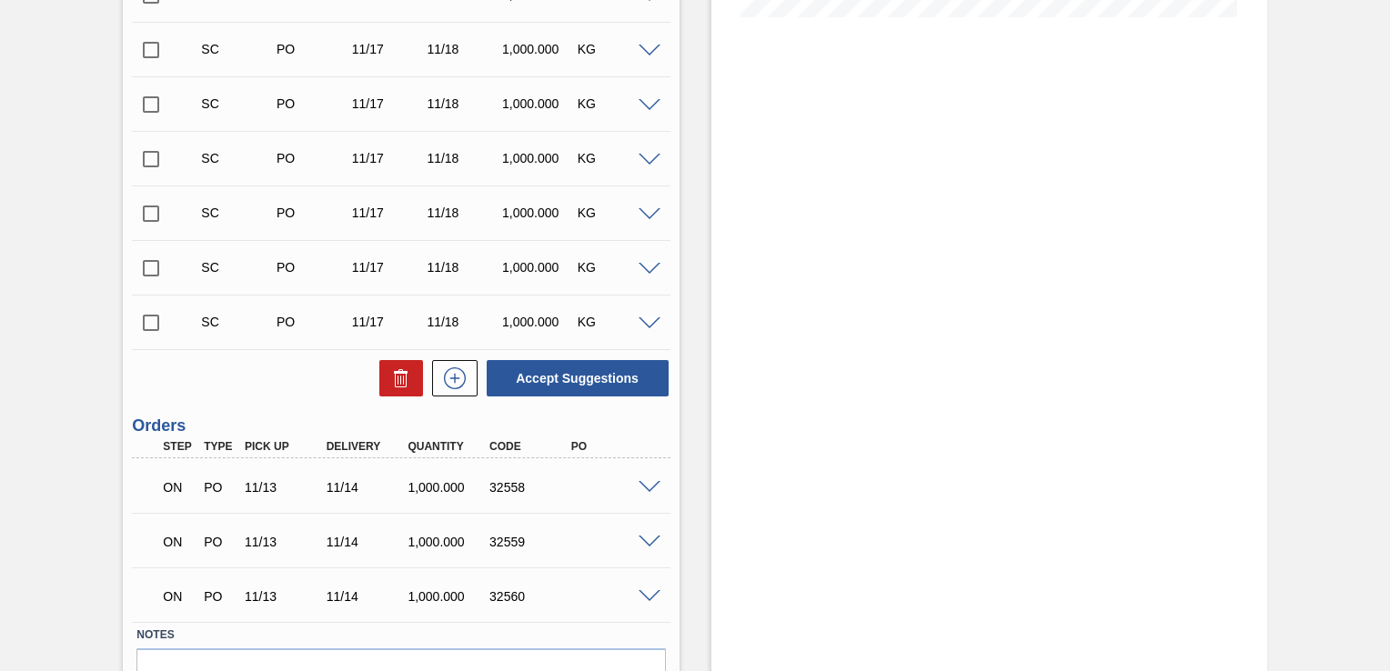
scroll to position [517, 0]
click at [651, 486] on span at bounding box center [650, 486] width 22 height 14
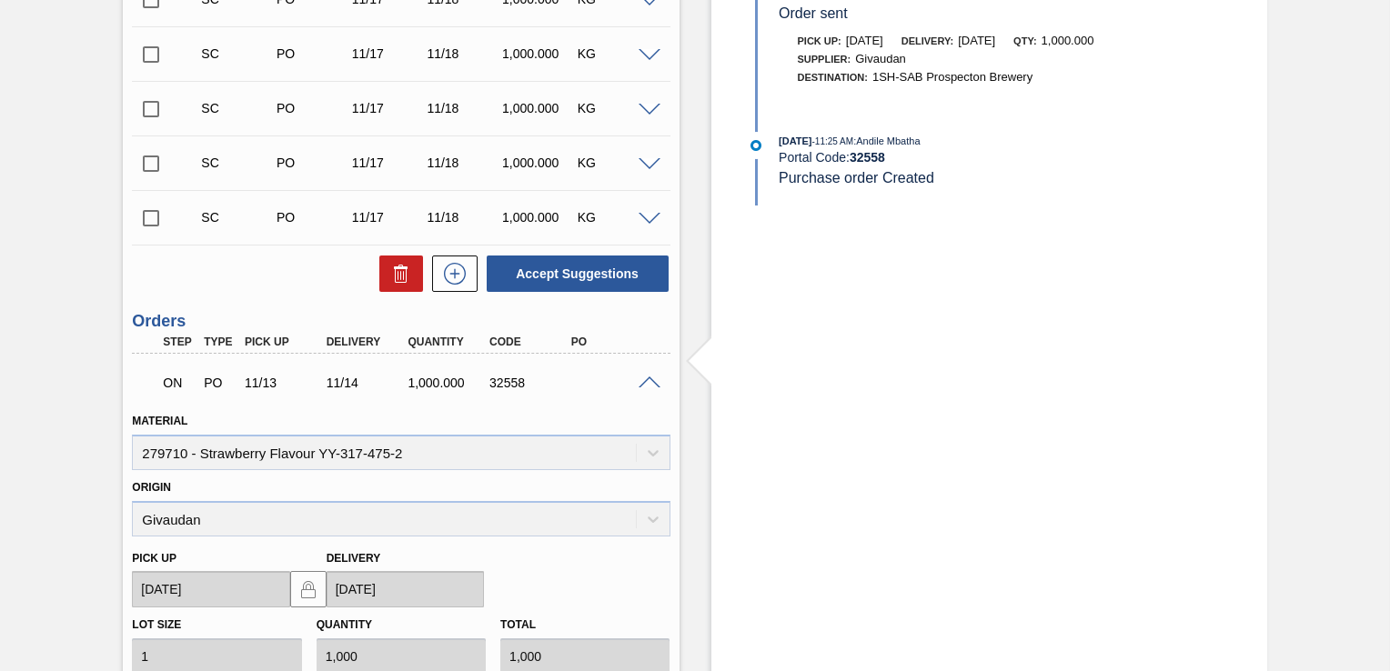
scroll to position [790, 0]
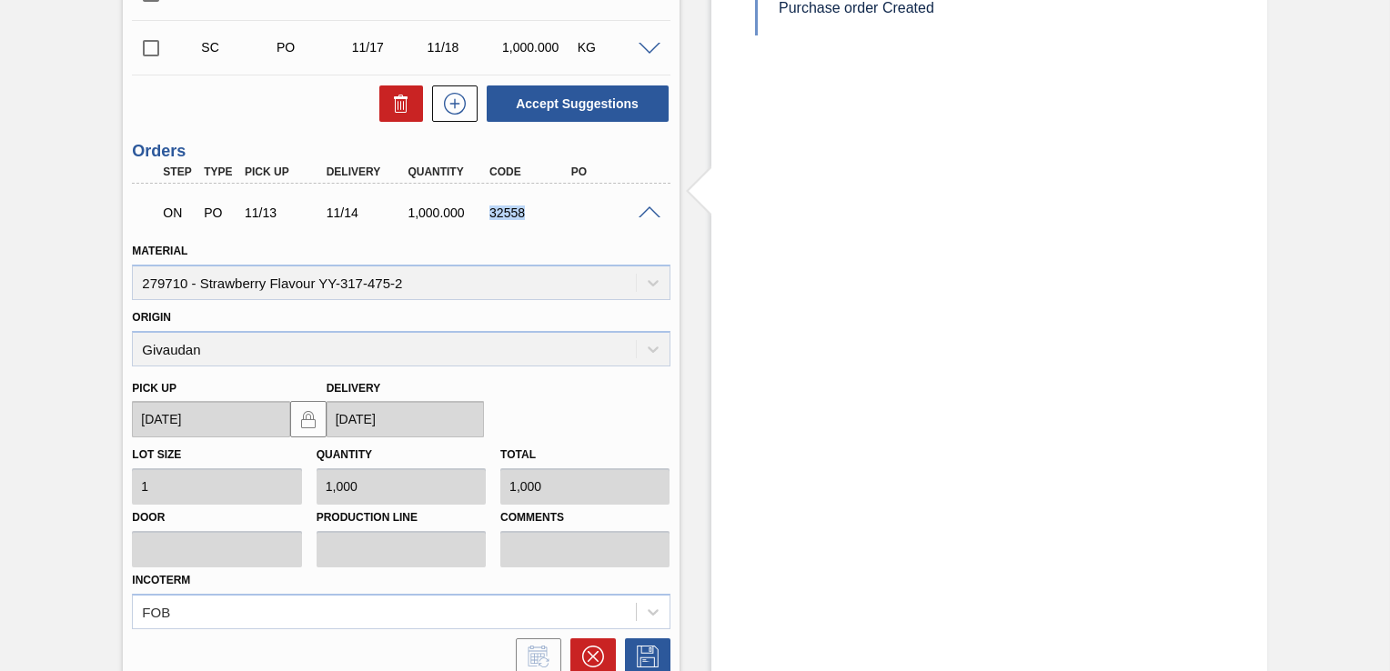
drag, startPoint x: 536, startPoint y: 215, endPoint x: 490, endPoint y: 217, distance: 45.6
click at [490, 217] on div "32558" at bounding box center [529, 213] width 89 height 15
copy div "32558"
drag, startPoint x: 1095, startPoint y: 250, endPoint x: 1088, endPoint y: 289, distance: 39.8
click at [1095, 250] on div "Stock From [DATE] to [DATE] Filter 10/24 Stock Projection 850 SAP Planning 0 Ta…" at bounding box center [989, 119] width 556 height 1637
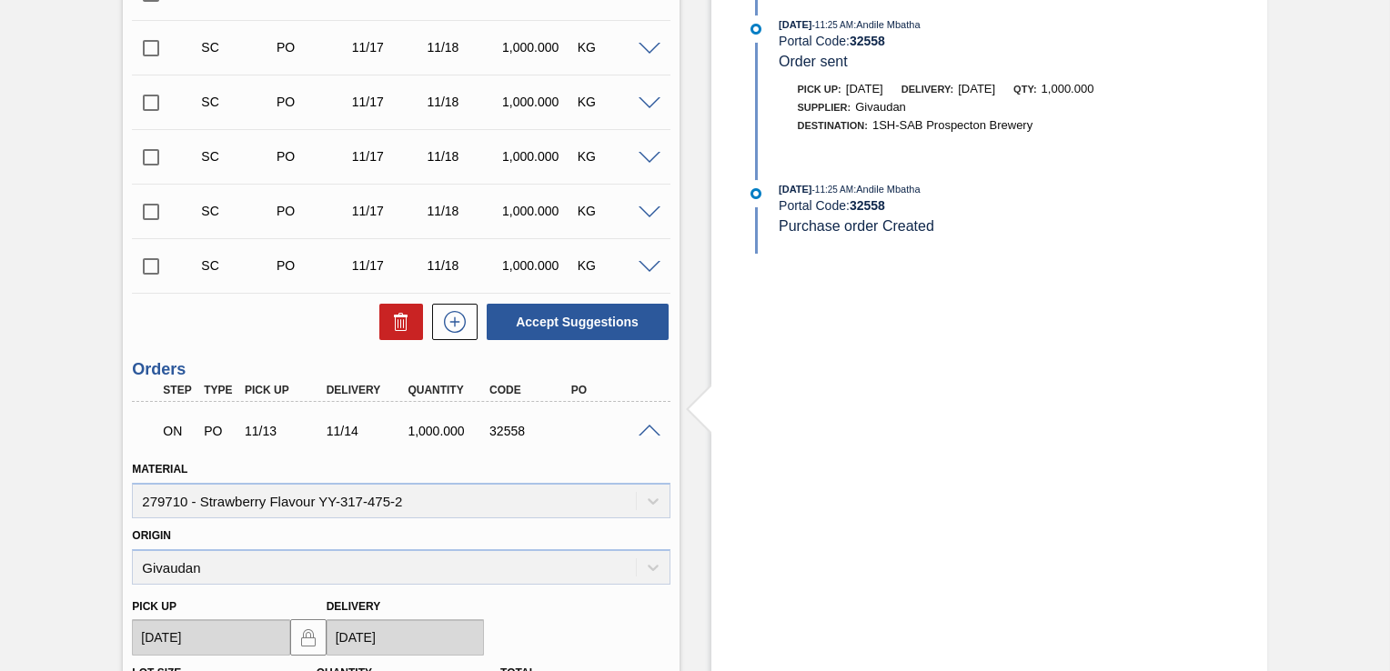
scroll to position [426, 0]
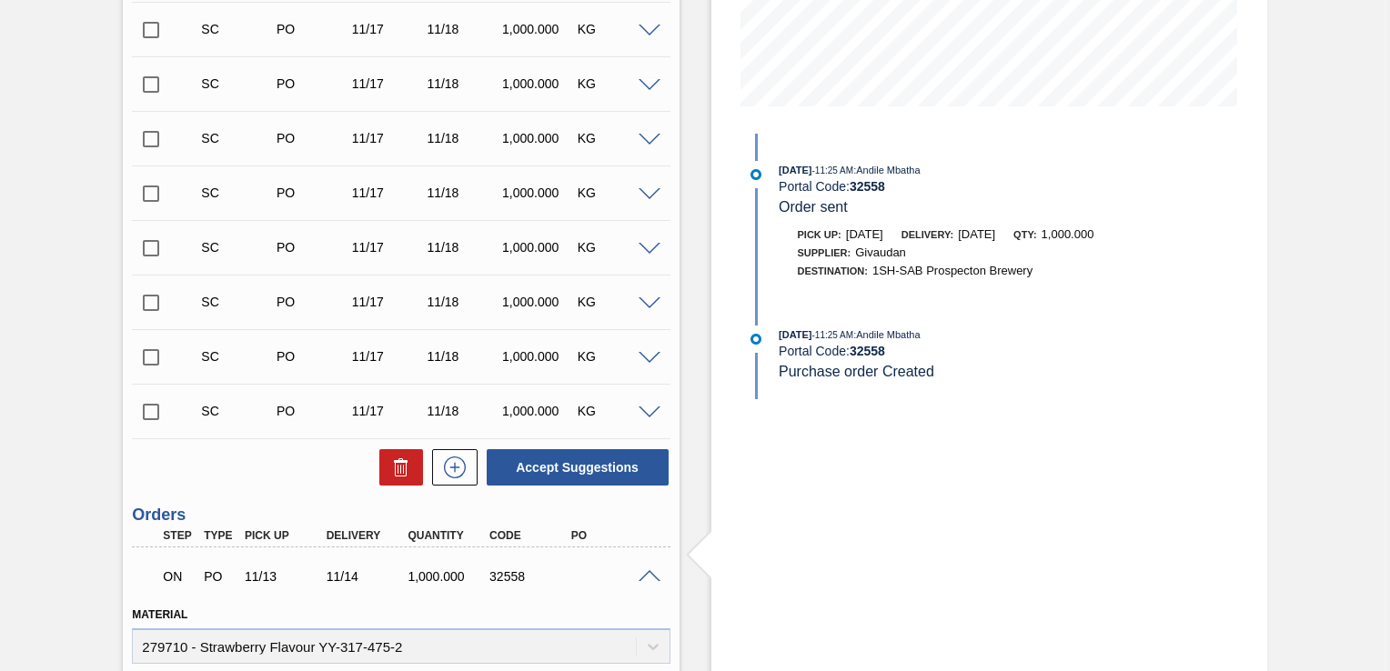
click at [641, 578] on span at bounding box center [650, 577] width 22 height 14
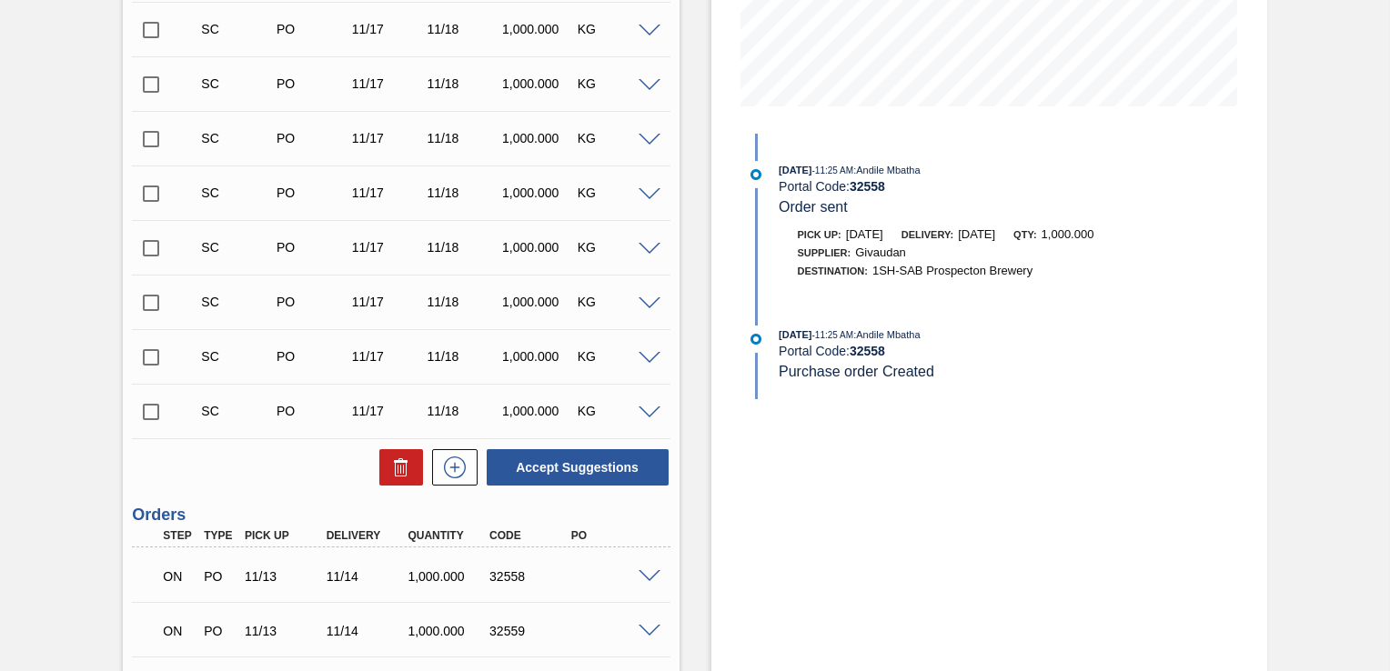
click at [645, 633] on span at bounding box center [650, 632] width 22 height 14
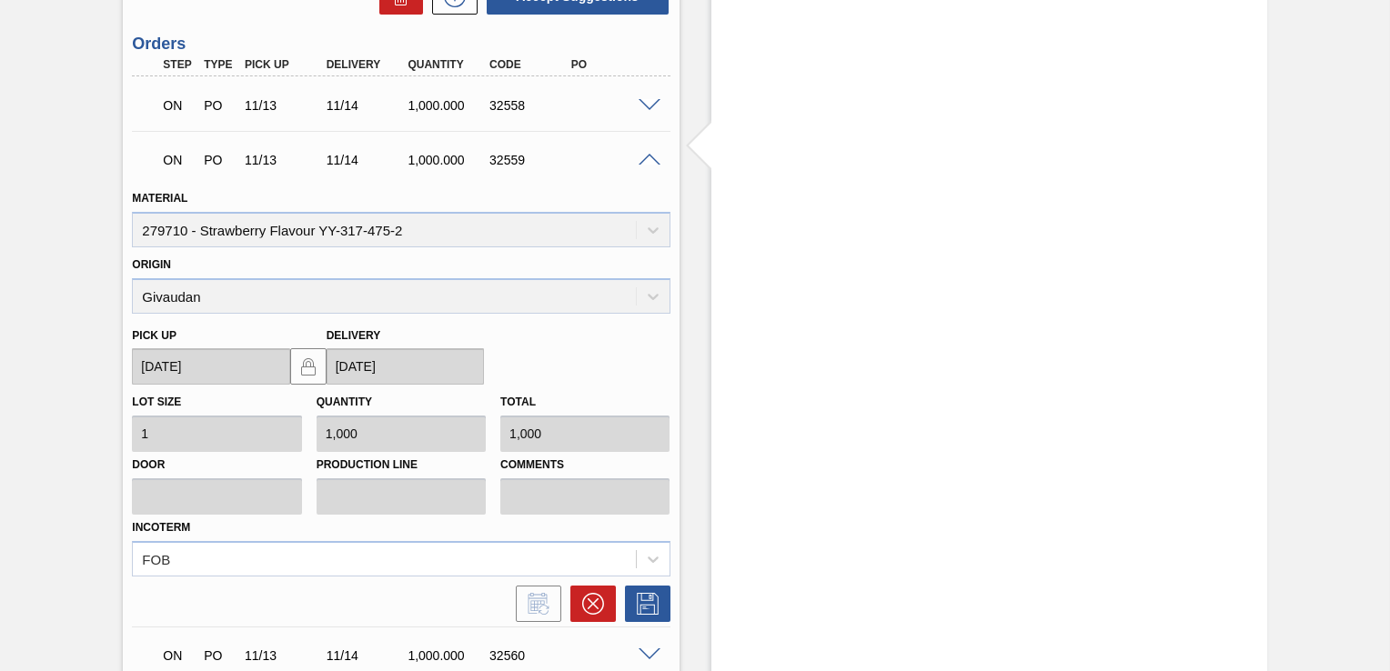
scroll to position [924, 0]
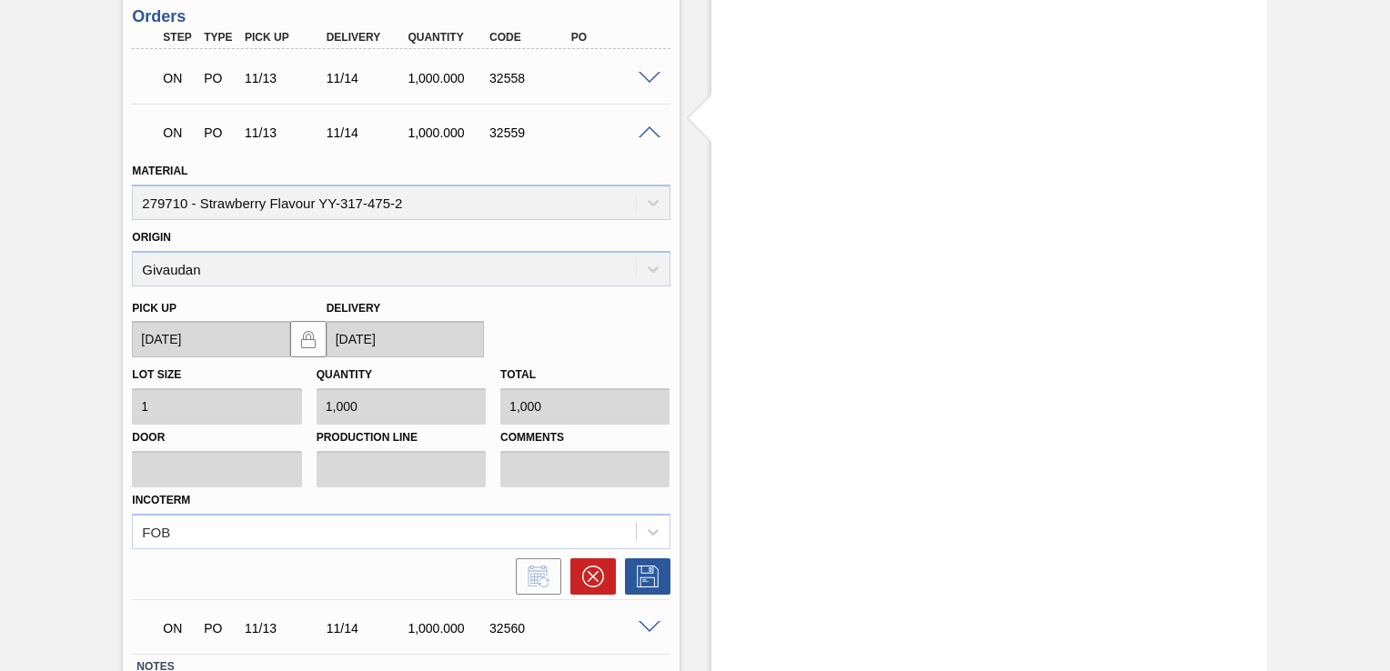
click at [644, 138] on div "ON PO 11/13 11/14 1,000.000 32559" at bounding box center [401, 130] width 538 height 45
click at [648, 127] on span at bounding box center [650, 133] width 22 height 14
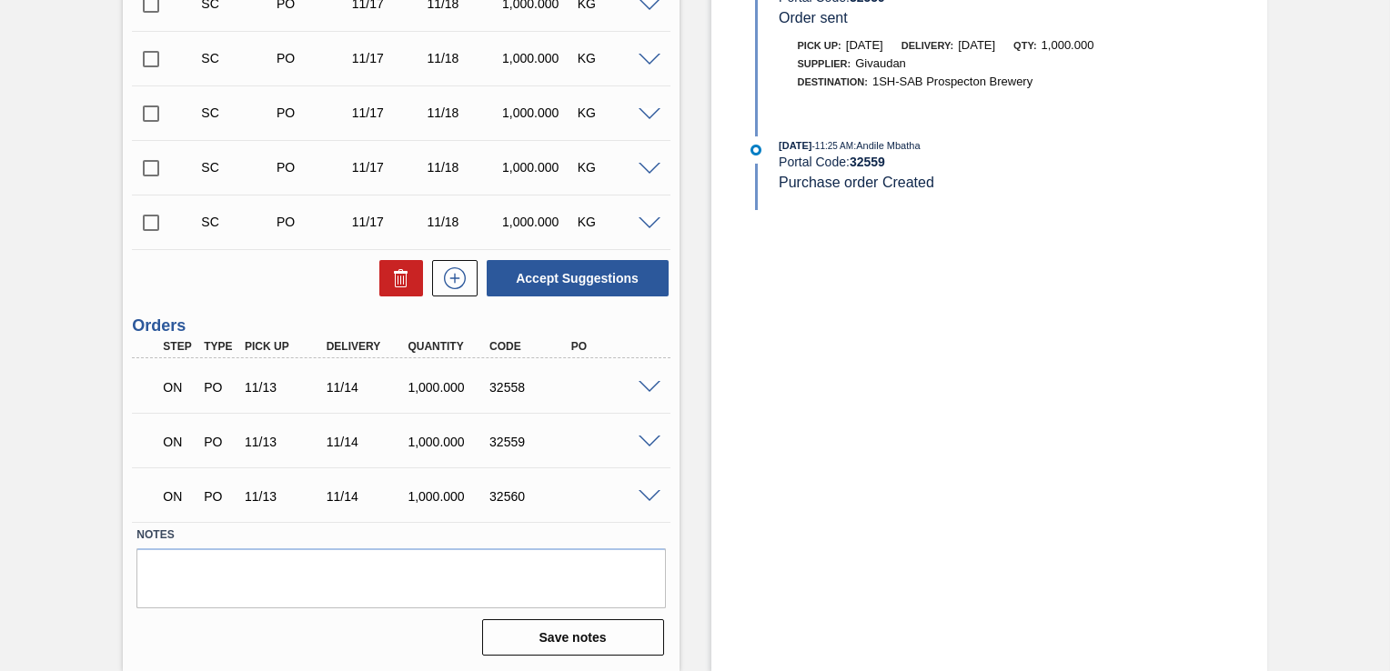
scroll to position [614, 0]
click at [648, 507] on div "ON PO 11/13 11/14 1,000.000 32560" at bounding box center [401, 495] width 538 height 45
click at [650, 500] on span at bounding box center [650, 498] width 22 height 14
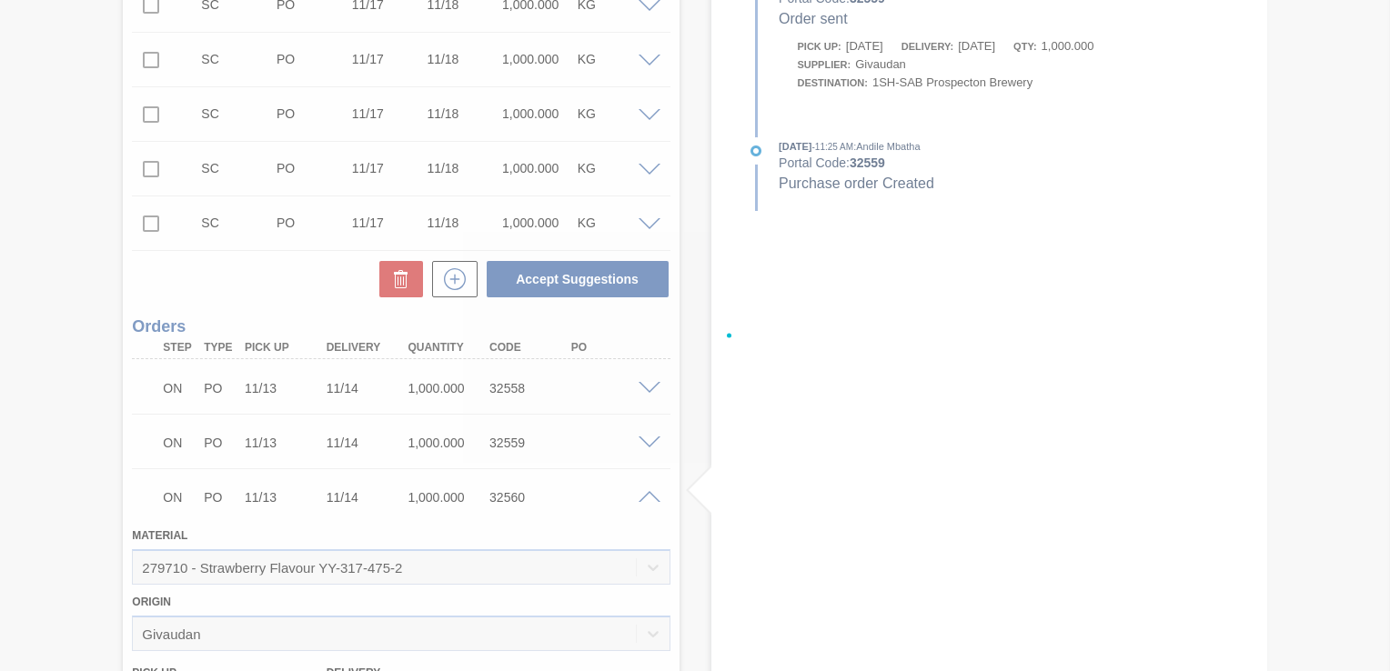
scroll to position [924, 0]
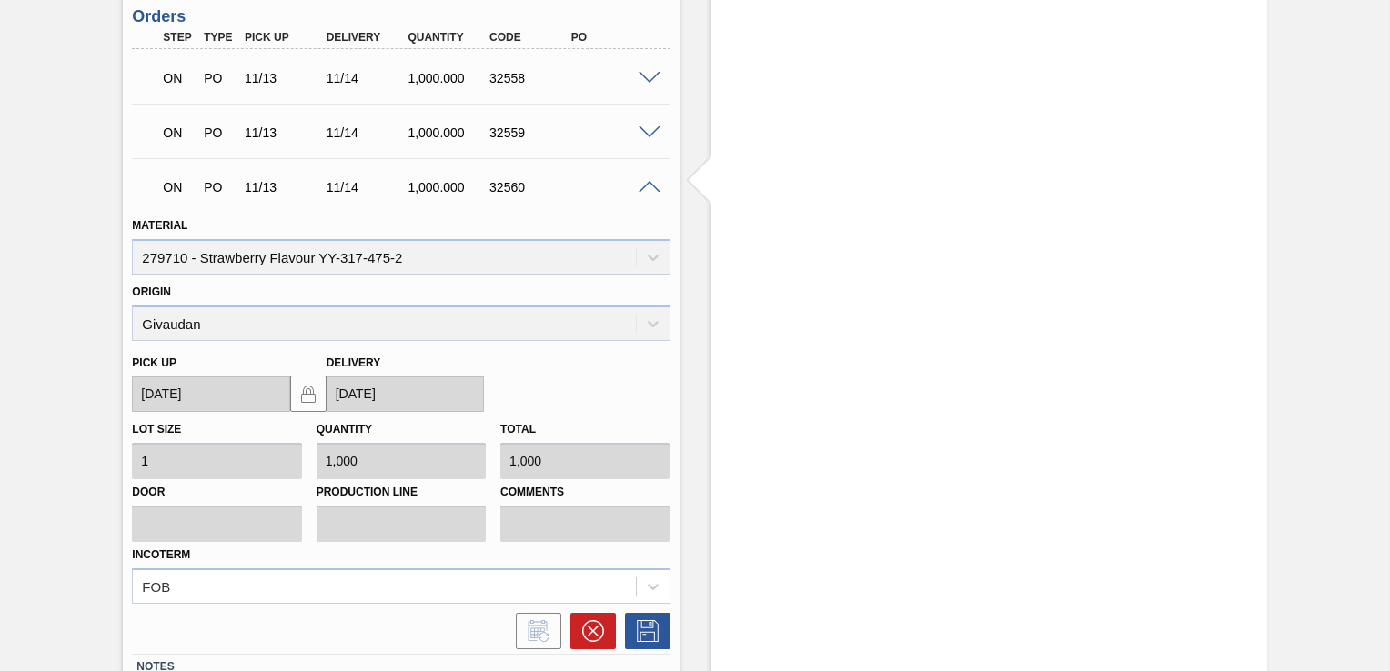
click at [644, 186] on span at bounding box center [650, 188] width 22 height 14
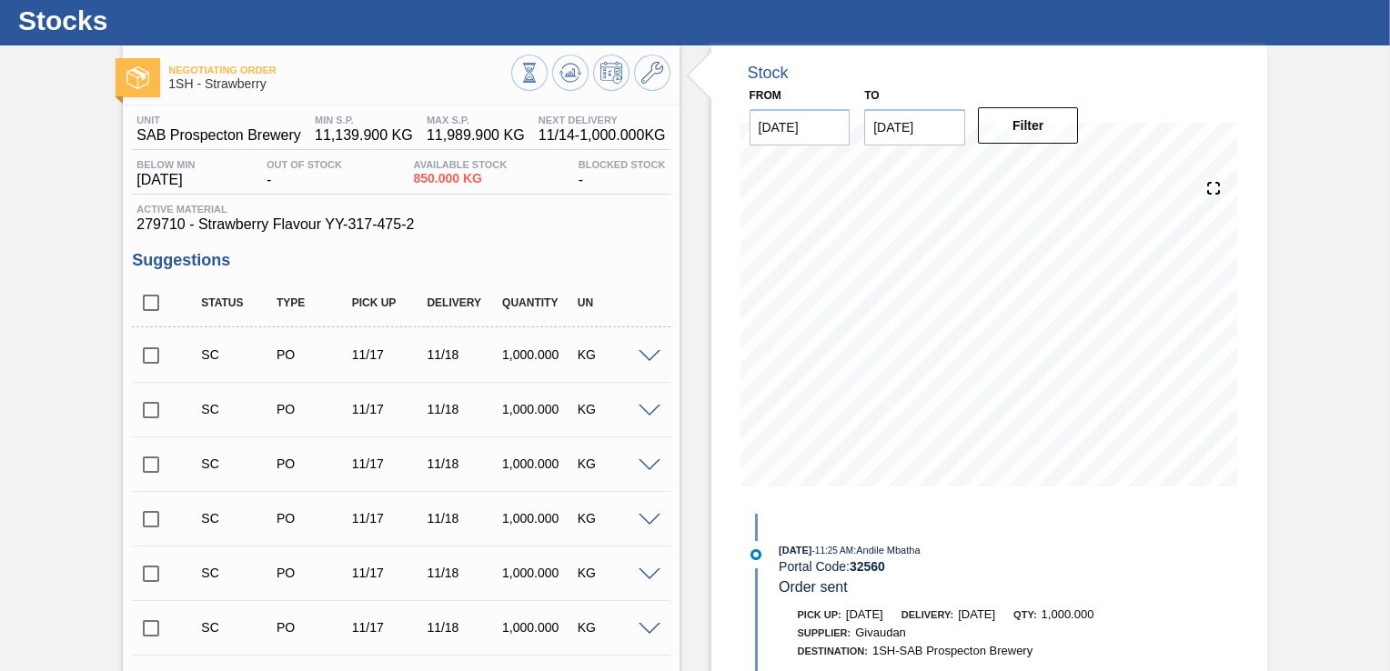
scroll to position [12, 0]
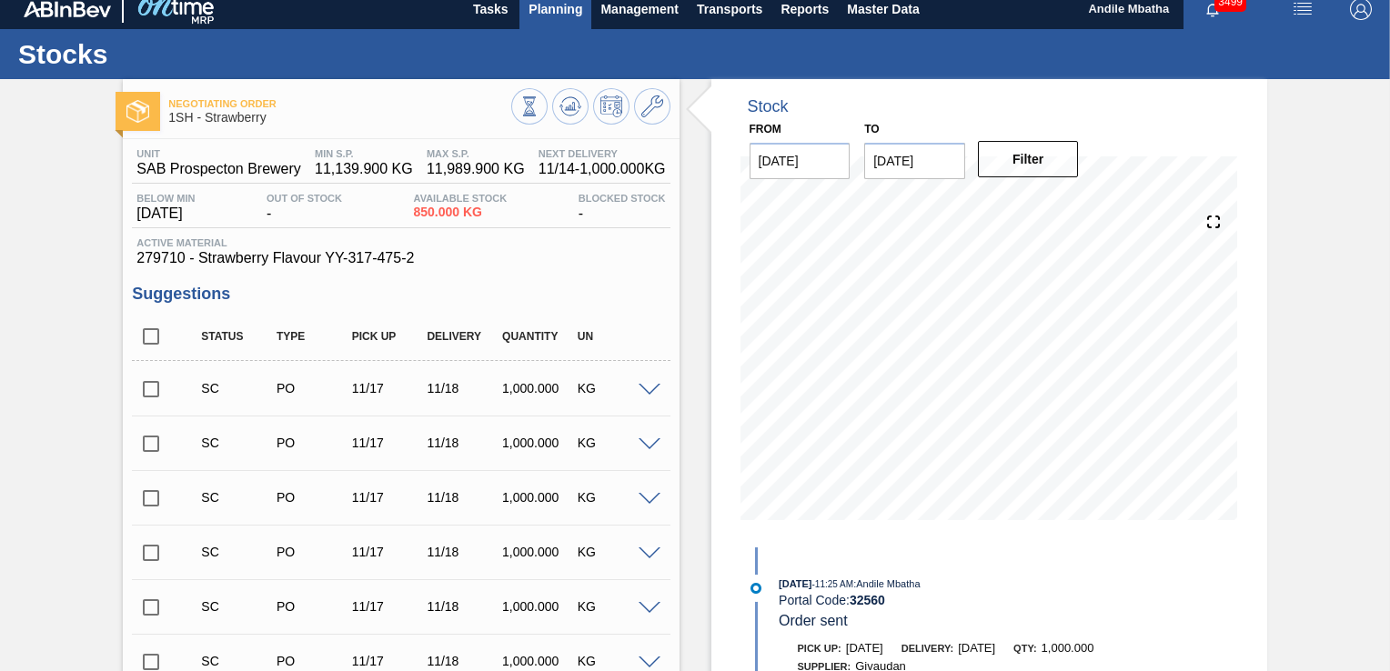
click at [563, 5] on span "Planning" at bounding box center [556, 9] width 54 height 22
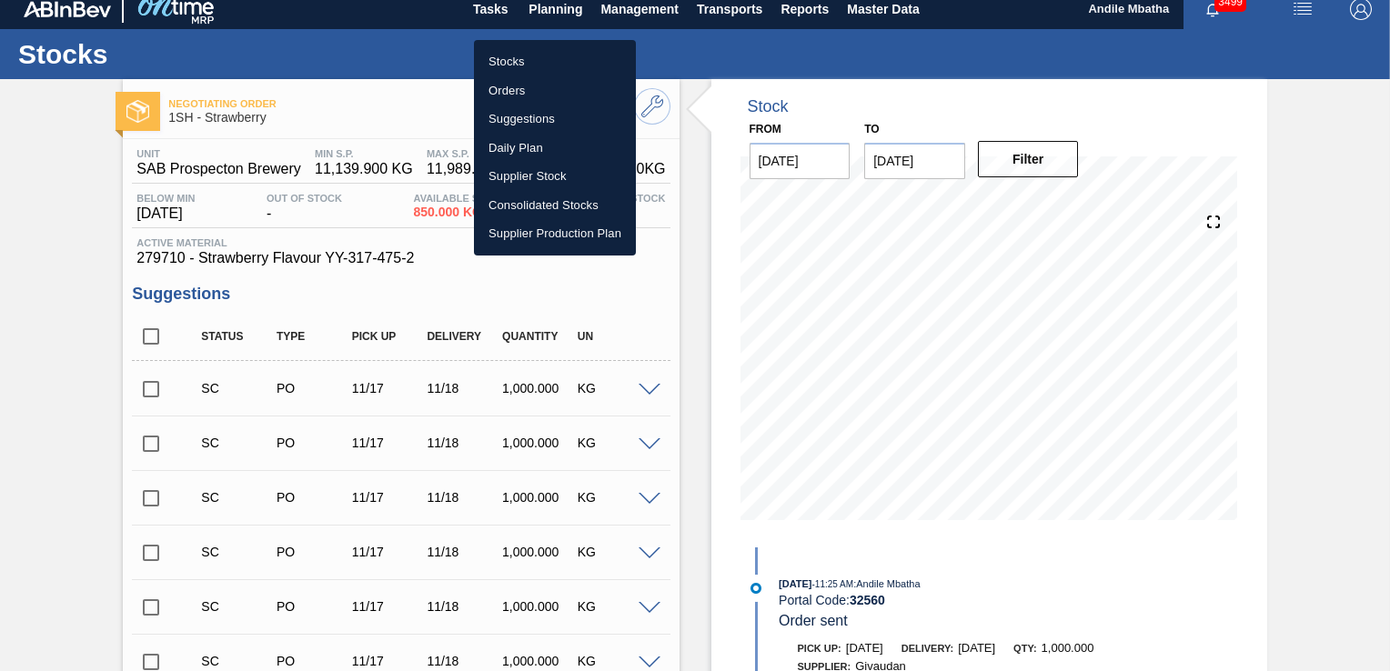
click at [1355, 246] on div at bounding box center [695, 335] width 1390 height 671
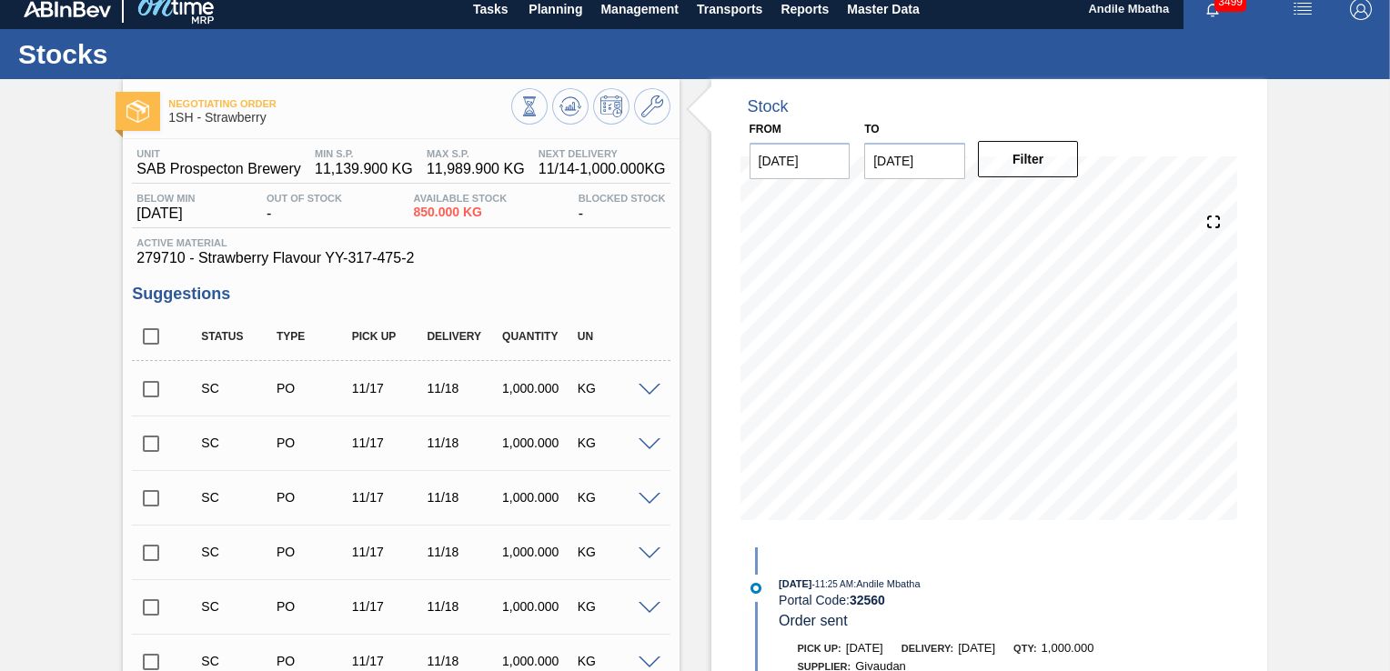
scroll to position [0, 0]
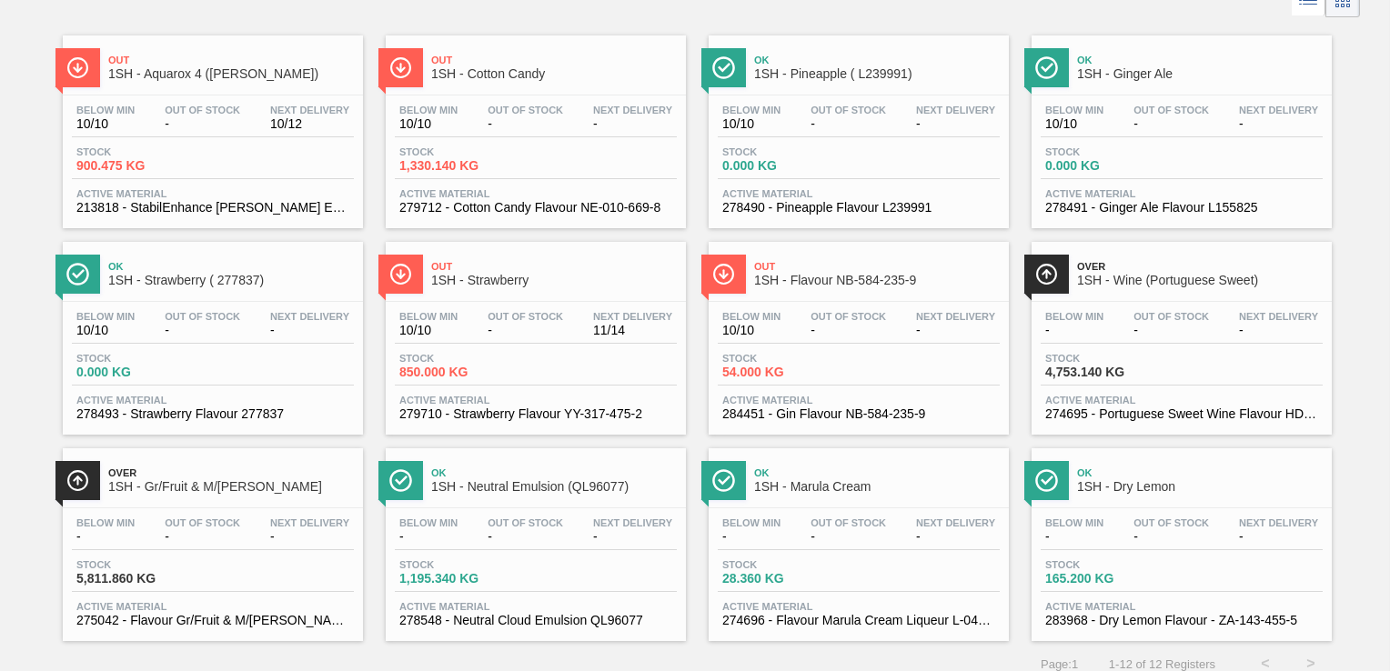
scroll to position [126, 0]
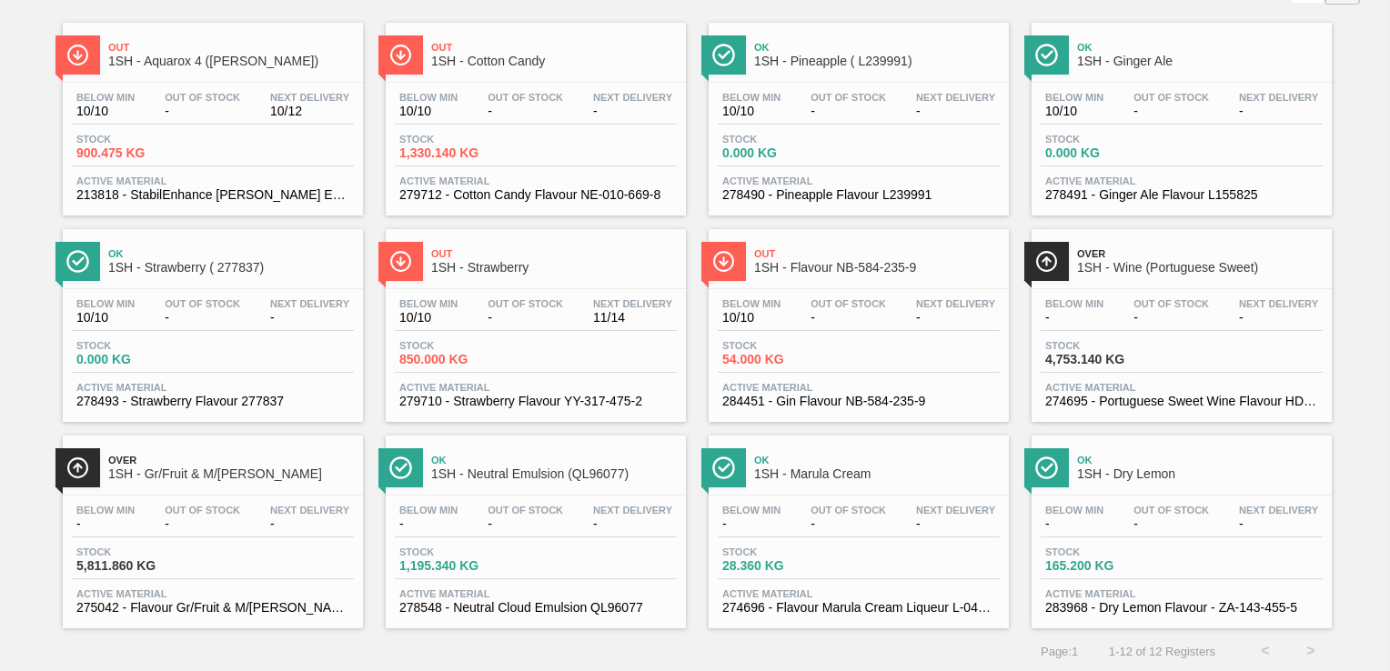
drag, startPoint x: 509, startPoint y: 519, endPoint x: 522, endPoint y: 545, distance: 28.5
click at [510, 522] on span "-" at bounding box center [526, 525] width 76 height 14
